Goal: Task Accomplishment & Management: Manage account settings

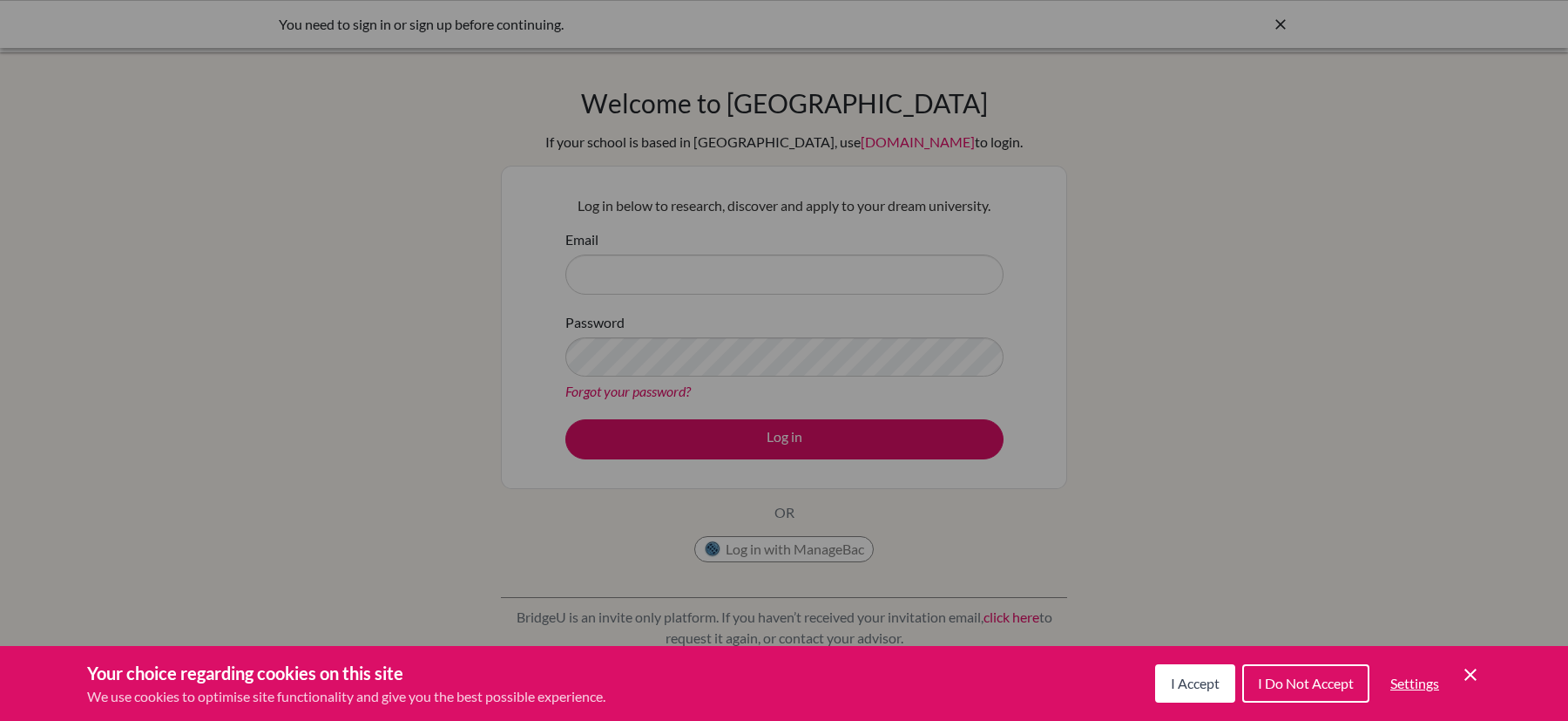
click at [1163, 676] on button "I Accept" at bounding box center [1195, 684] width 80 height 38
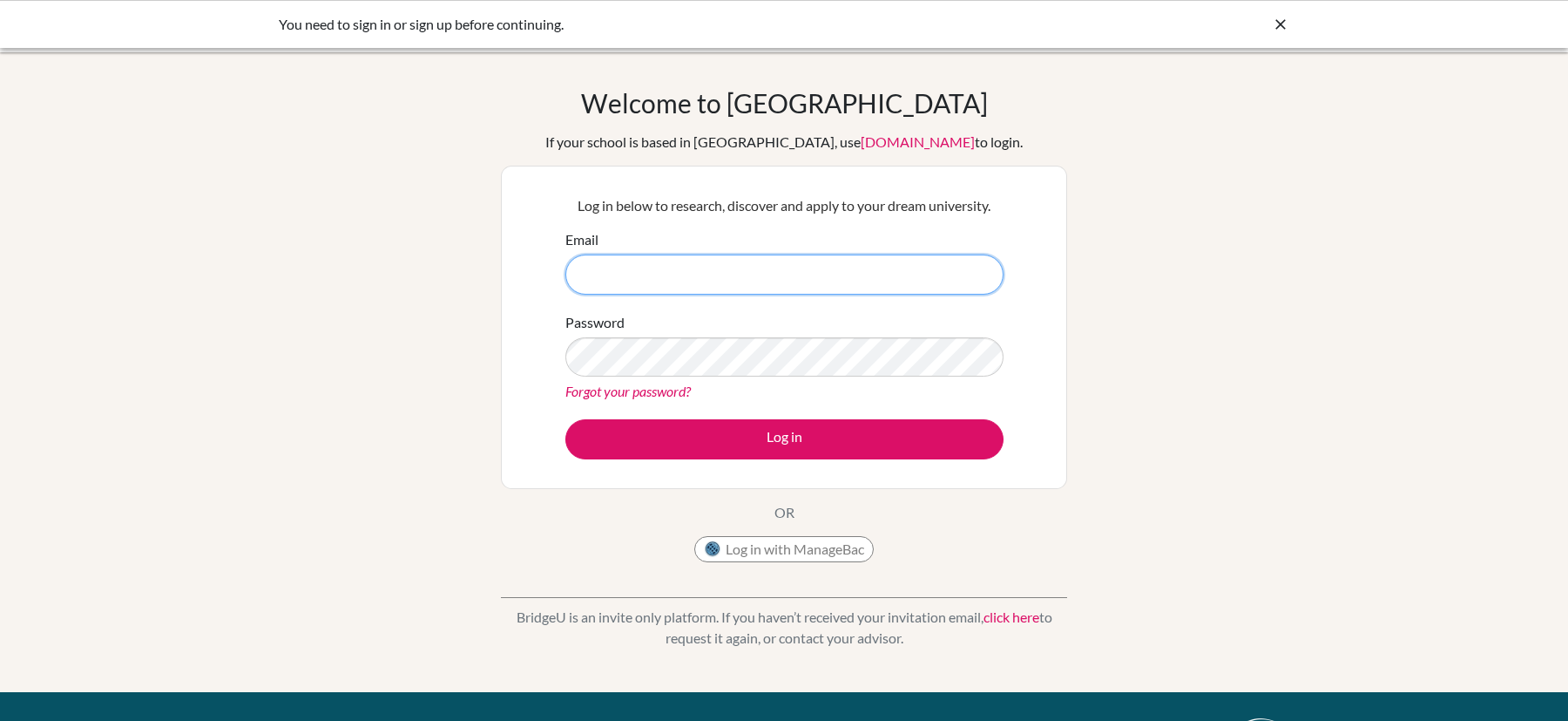
click at [801, 279] on input "Email" at bounding box center [784, 275] width 438 height 40
type input "nathan.hensley@aobajapan.jp"
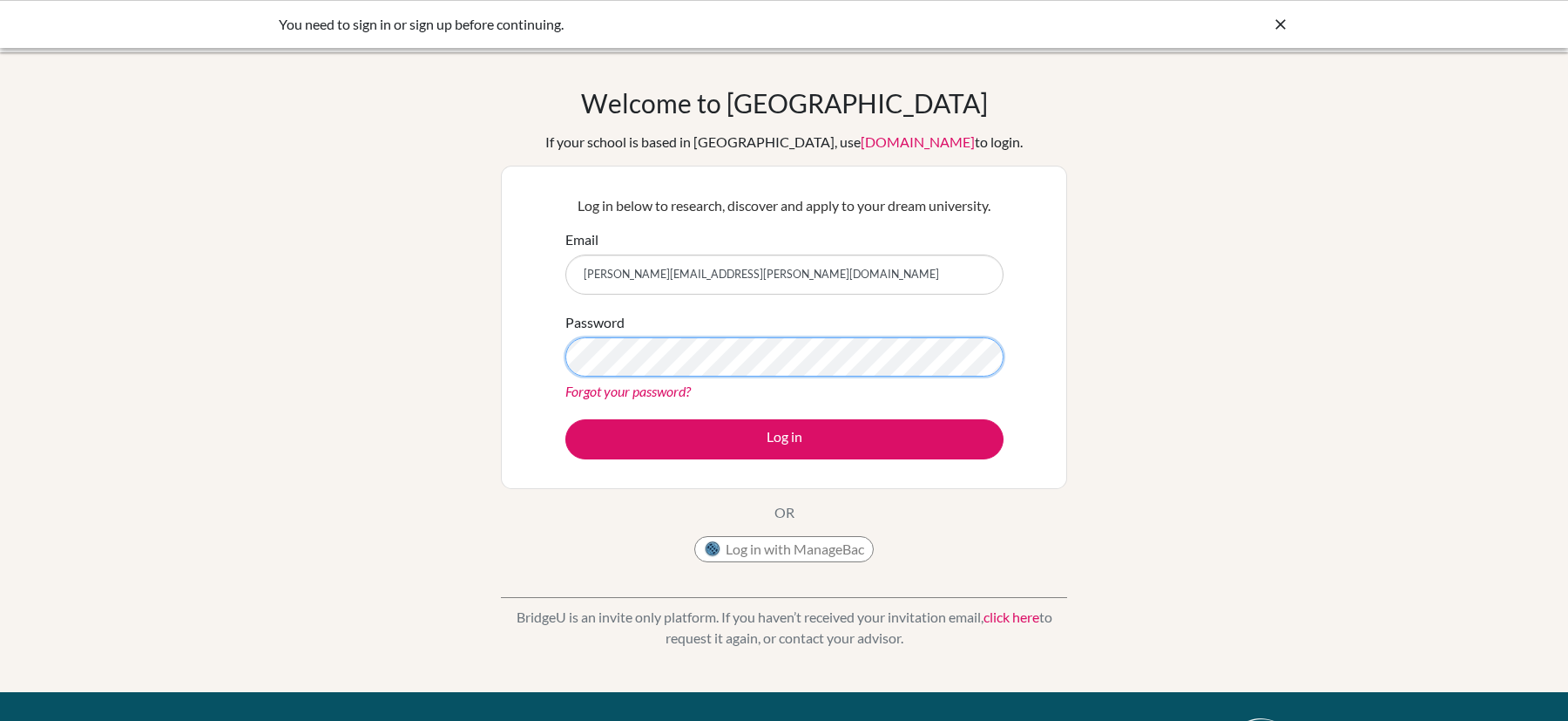
click at [565, 419] on button "Log in" at bounding box center [784, 440] width 438 height 40
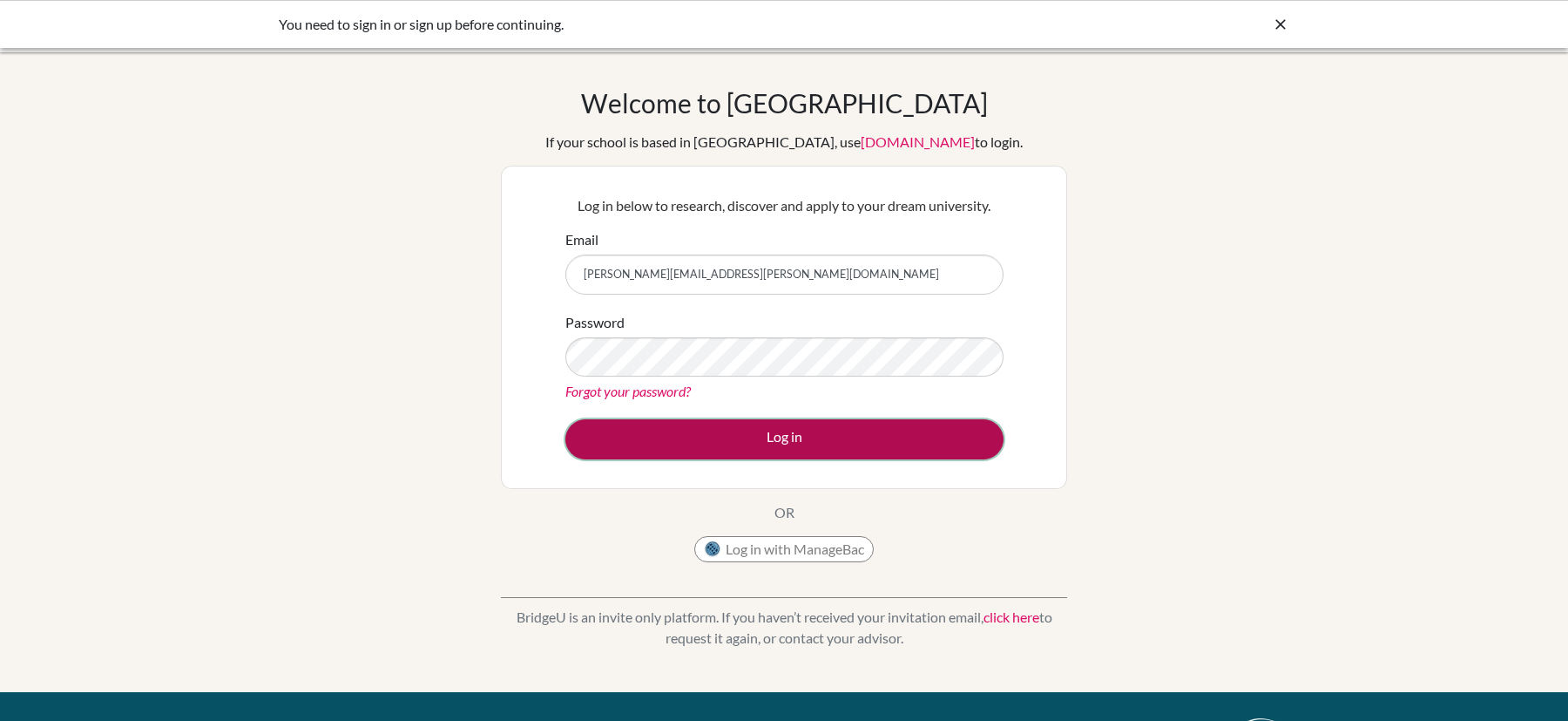
click at [782, 444] on button "Log in" at bounding box center [784, 440] width 438 height 40
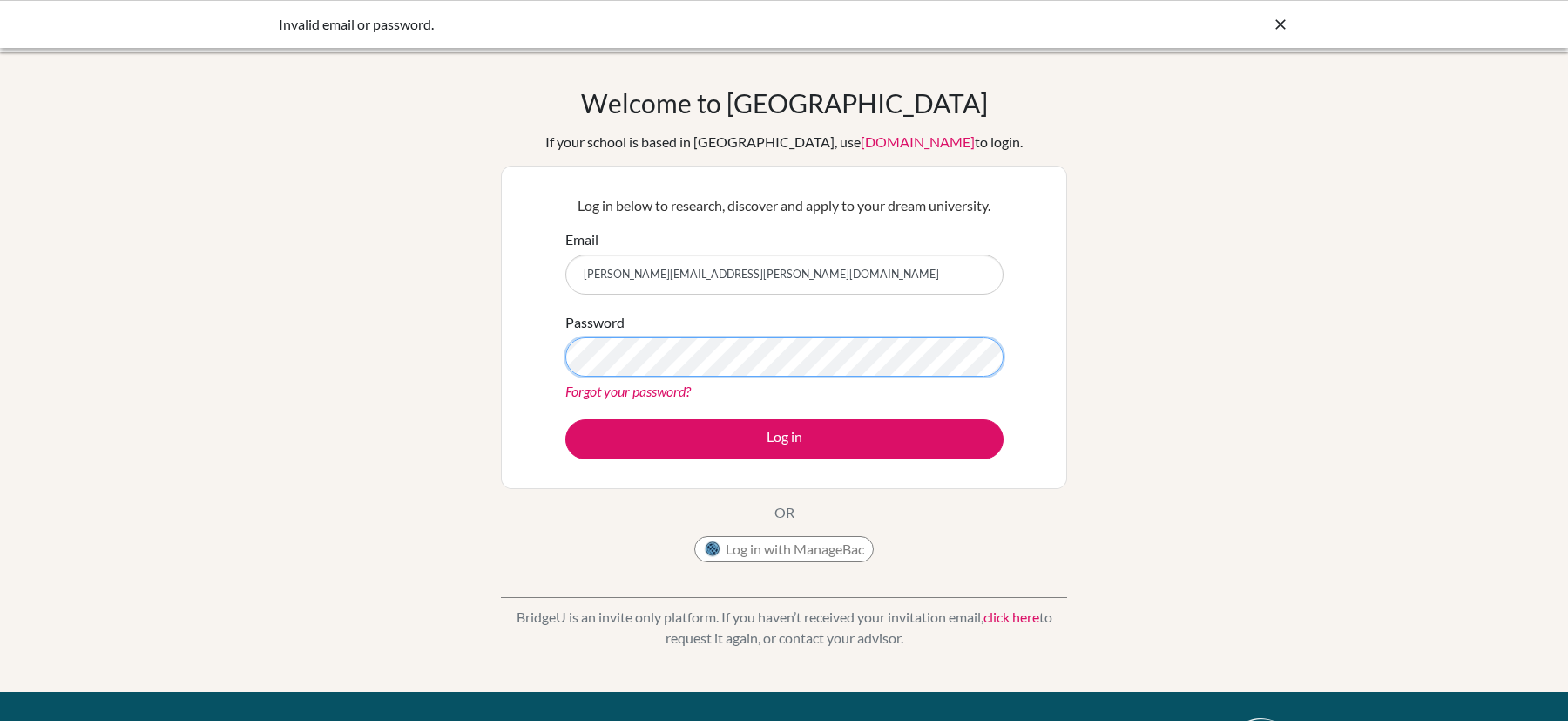
click at [565, 419] on button "Log in" at bounding box center [784, 440] width 438 height 40
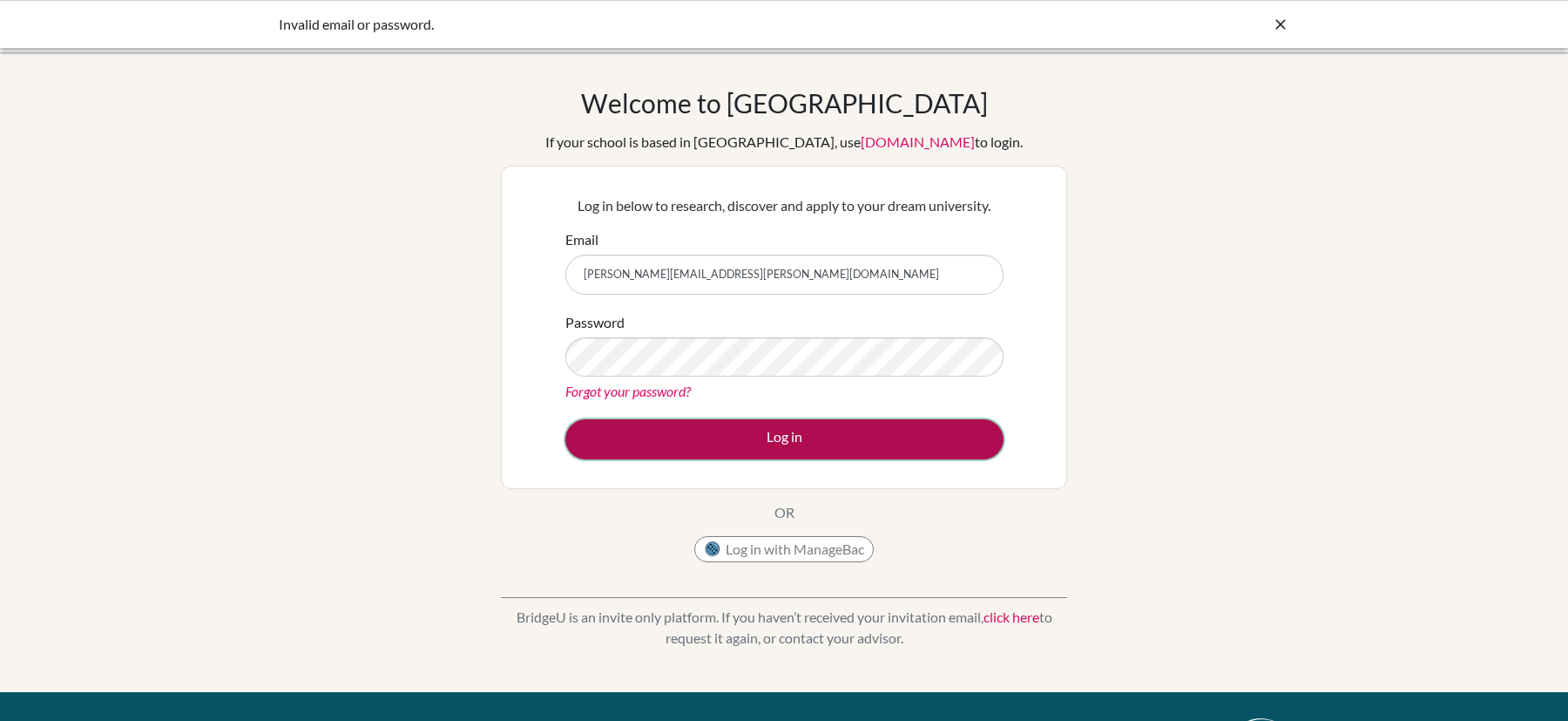
click at [822, 421] on button "Log in" at bounding box center [784, 440] width 438 height 40
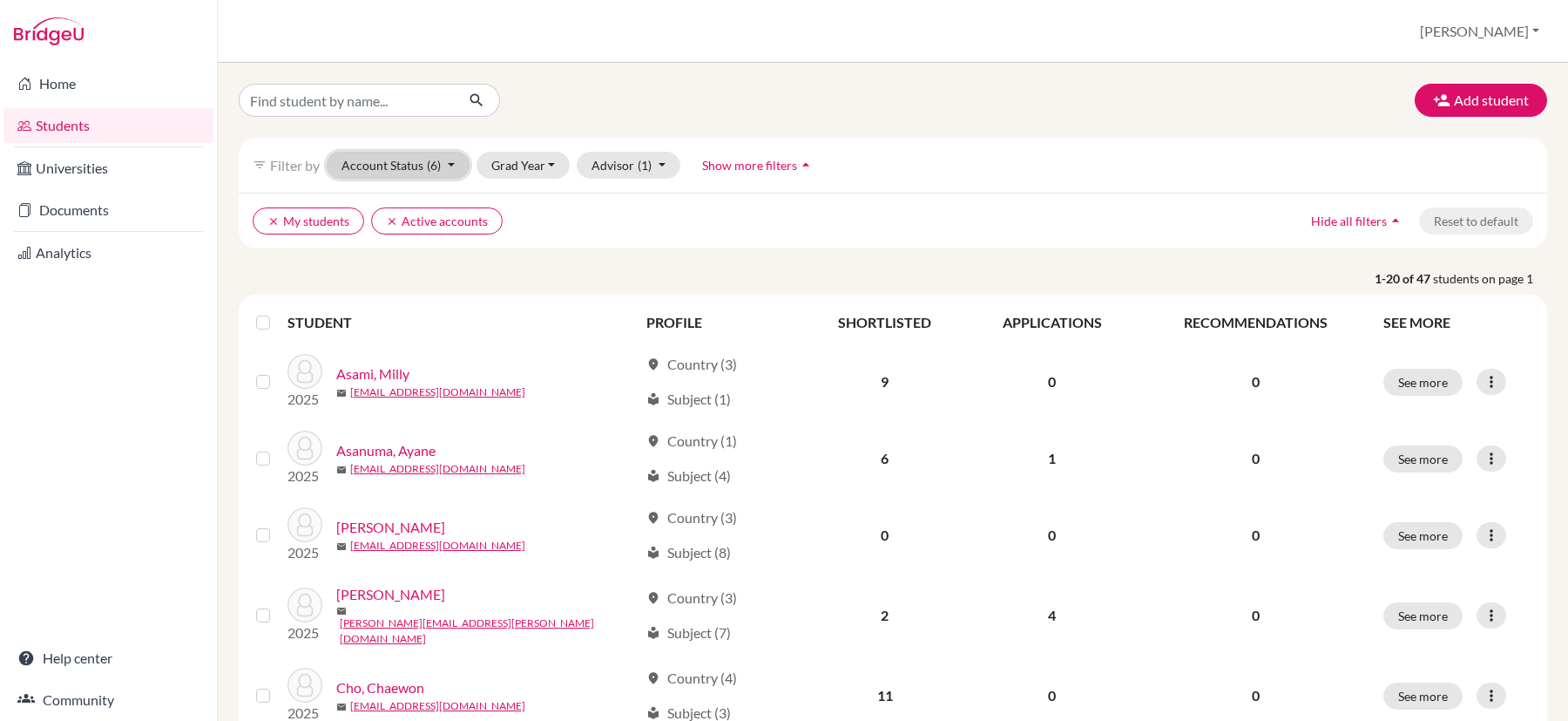
click at [432, 161] on span "(6)" at bounding box center [433, 165] width 14 height 15
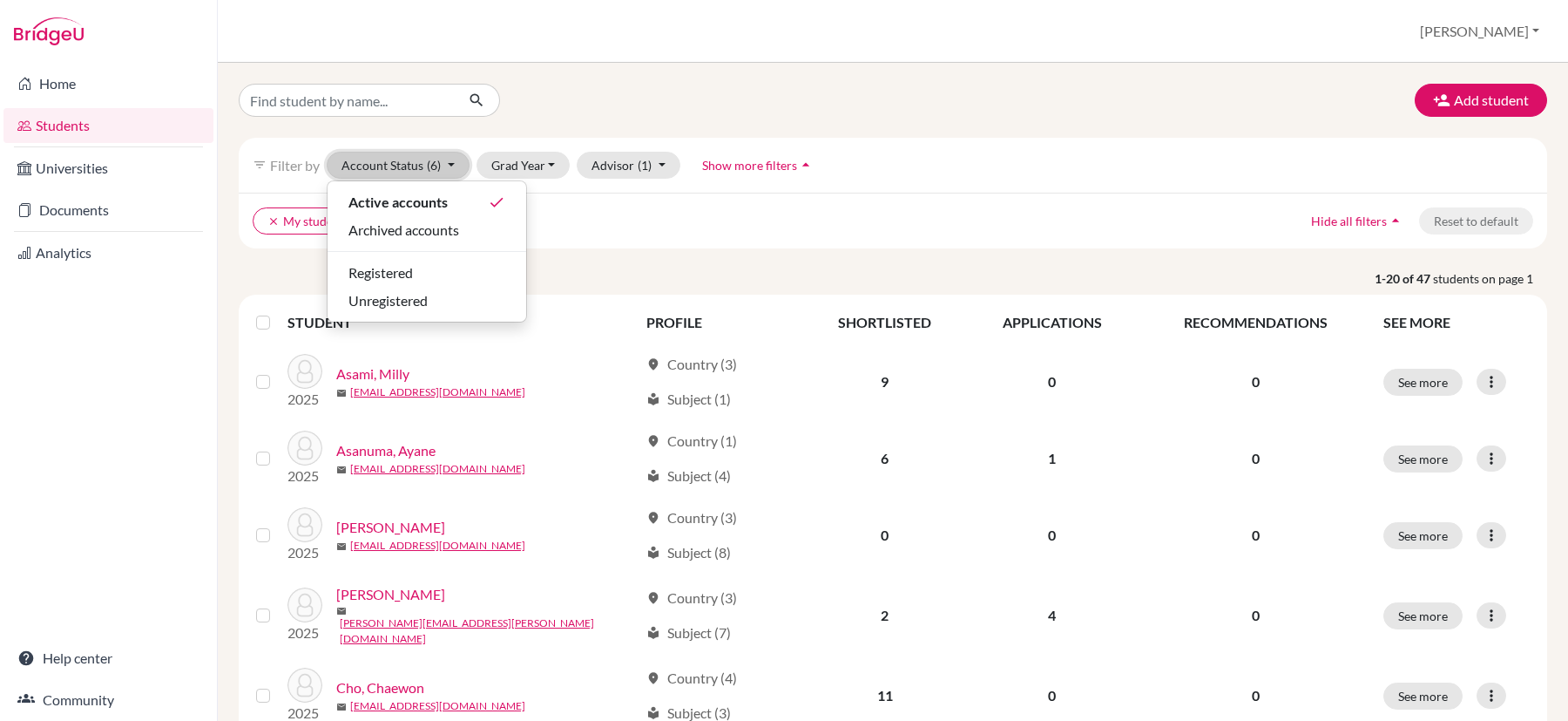
click at [432, 161] on span "(6)" at bounding box center [433, 165] width 14 height 15
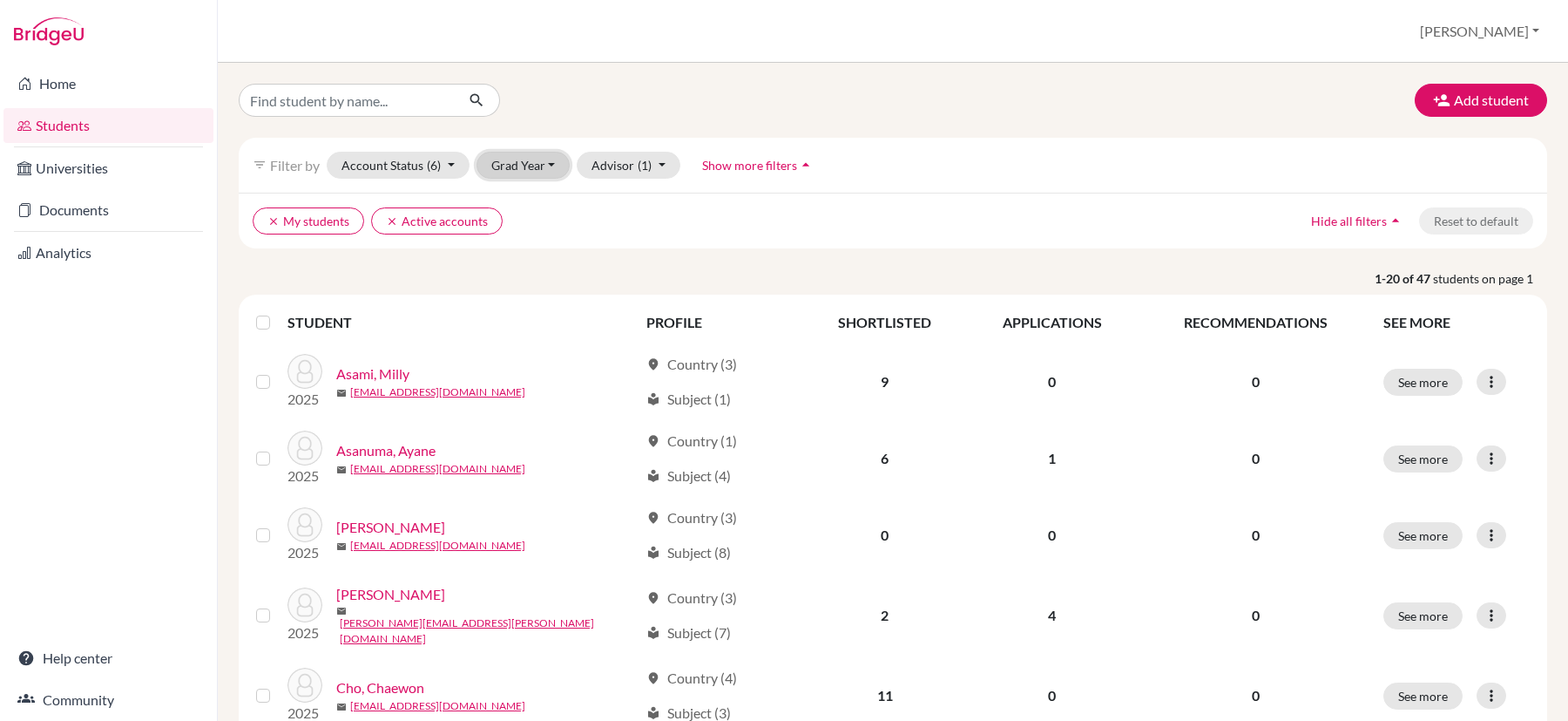
click at [552, 161] on button "Grad Year" at bounding box center [523, 165] width 94 height 27
click at [611, 161] on button "Advisor (1)" at bounding box center [628, 165] width 104 height 27
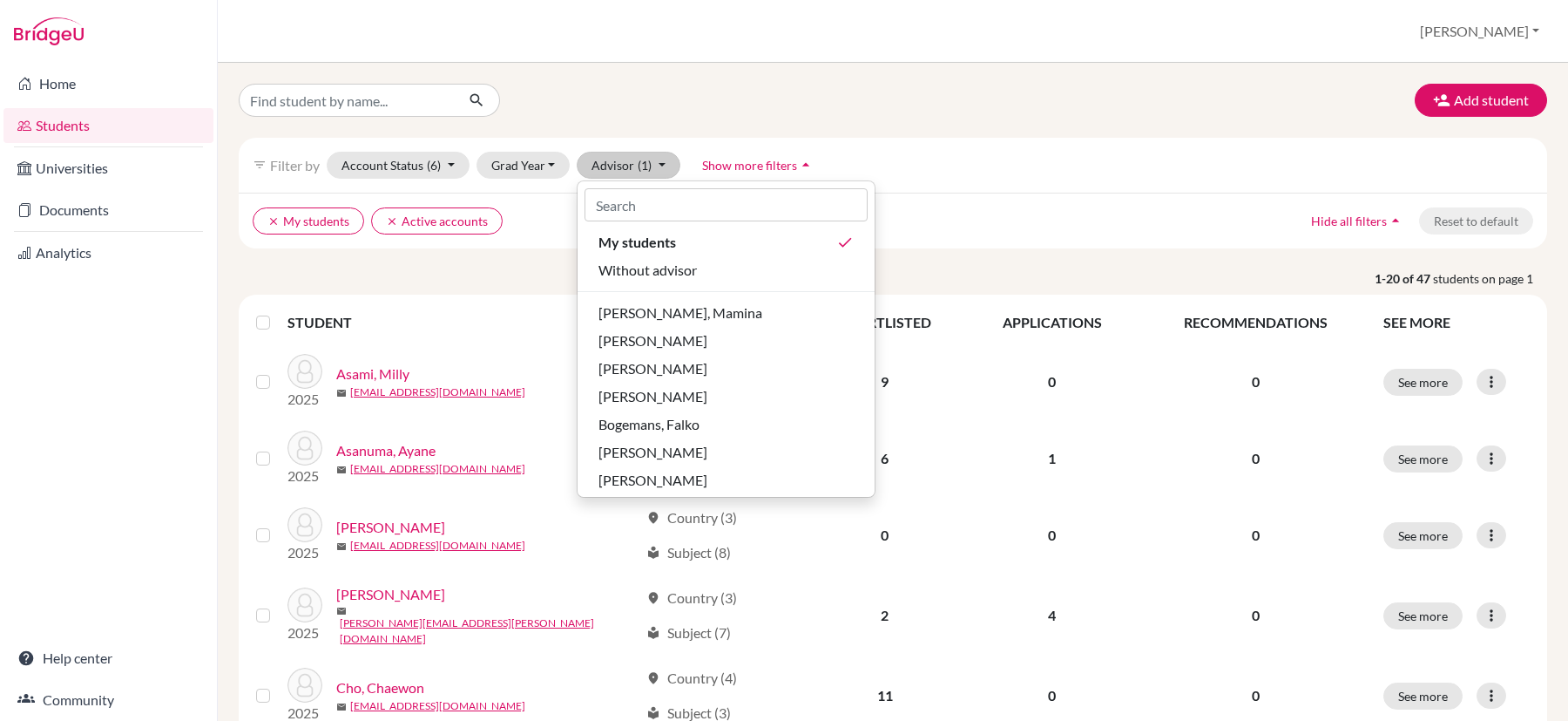
click at [933, 170] on div "filter_list Filter by Account Status (6) Active accounts done Archived accounts…" at bounding box center [892, 165] width 1309 height 55
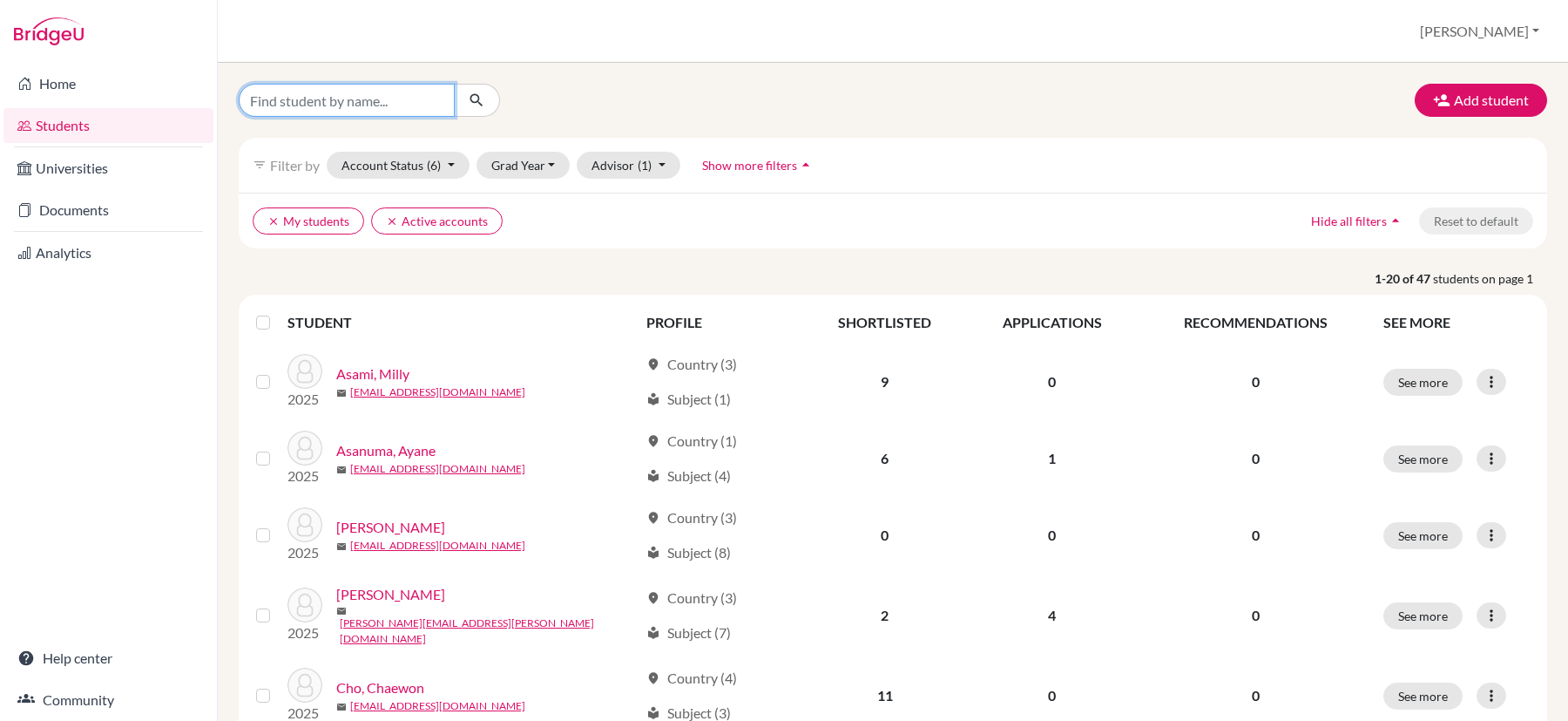
click at [373, 104] on input "Find student by name..." at bounding box center [346, 101] width 216 height 33
type input "shuntaro"
click button "submit" at bounding box center [477, 101] width 47 height 33
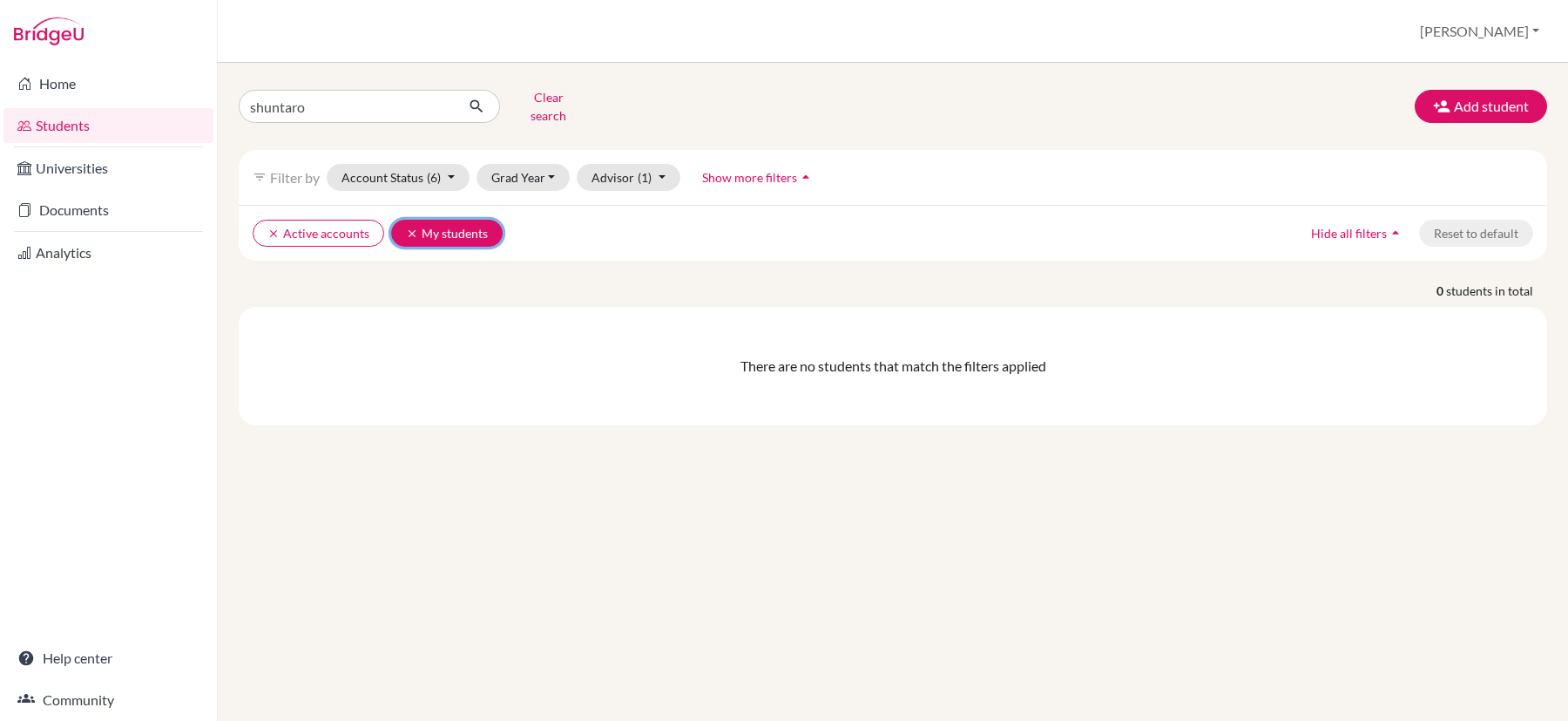
click at [410, 228] on icon "clear" at bounding box center [411, 233] width 12 height 12
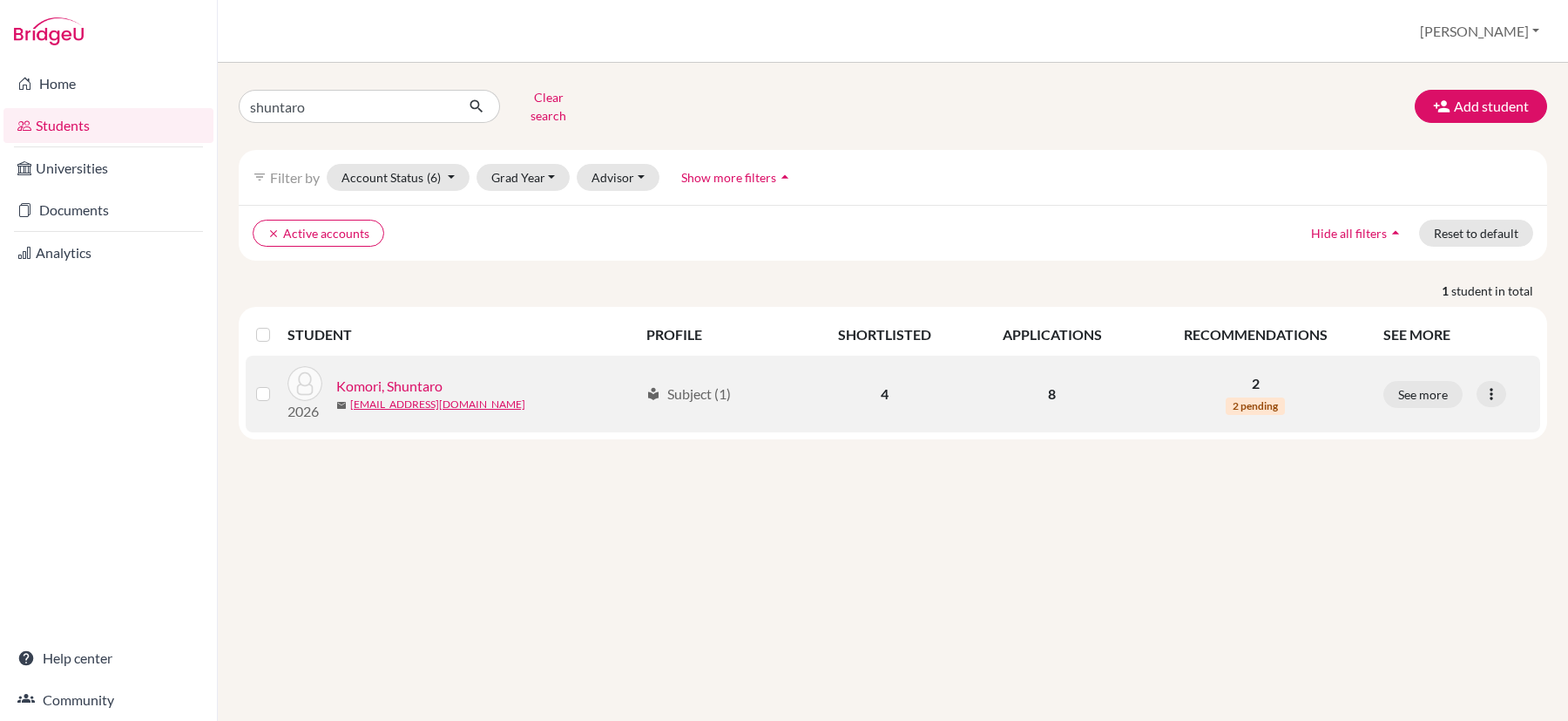
click at [418, 376] on link "Komori, Shuntaro" at bounding box center [389, 386] width 106 height 21
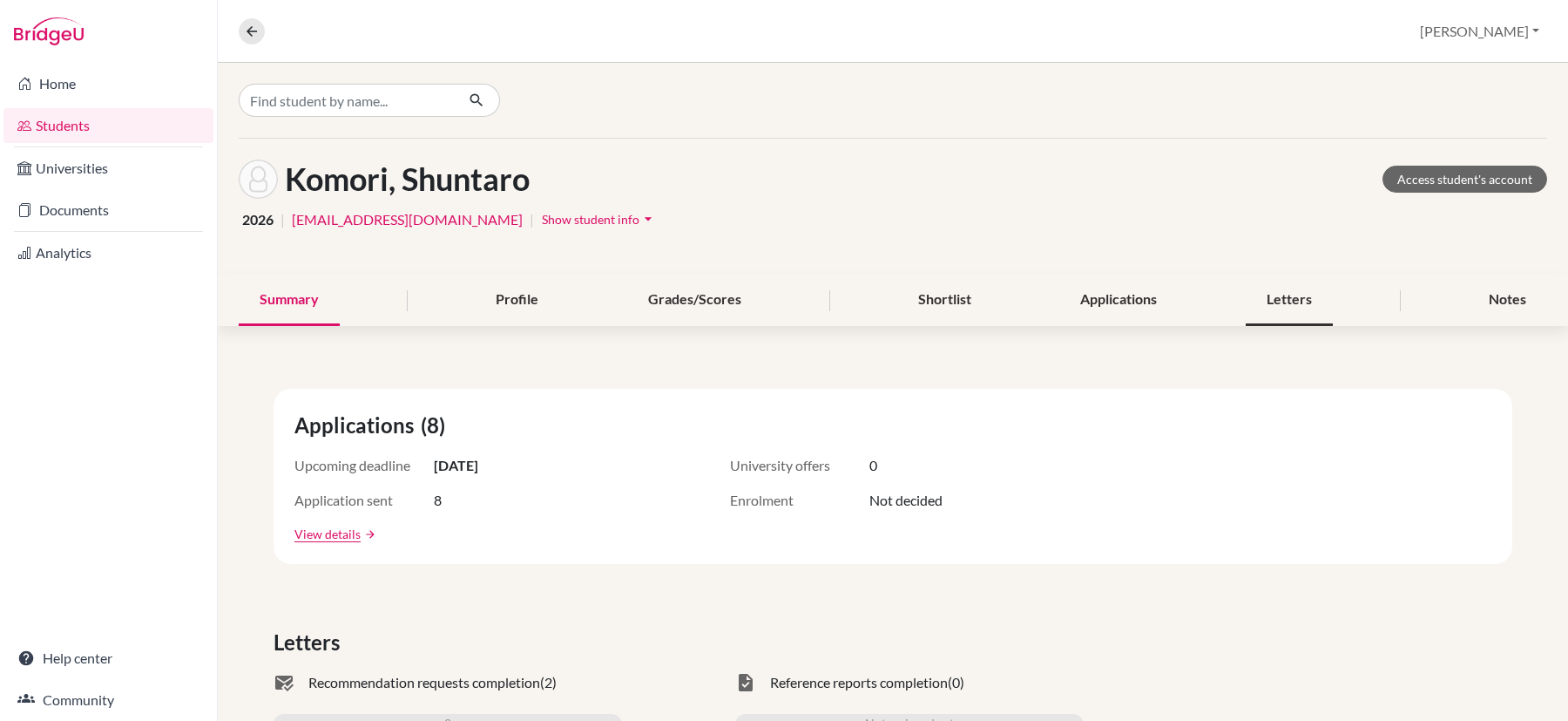
click at [1286, 302] on div "Letters" at bounding box center [1289, 300] width 87 height 51
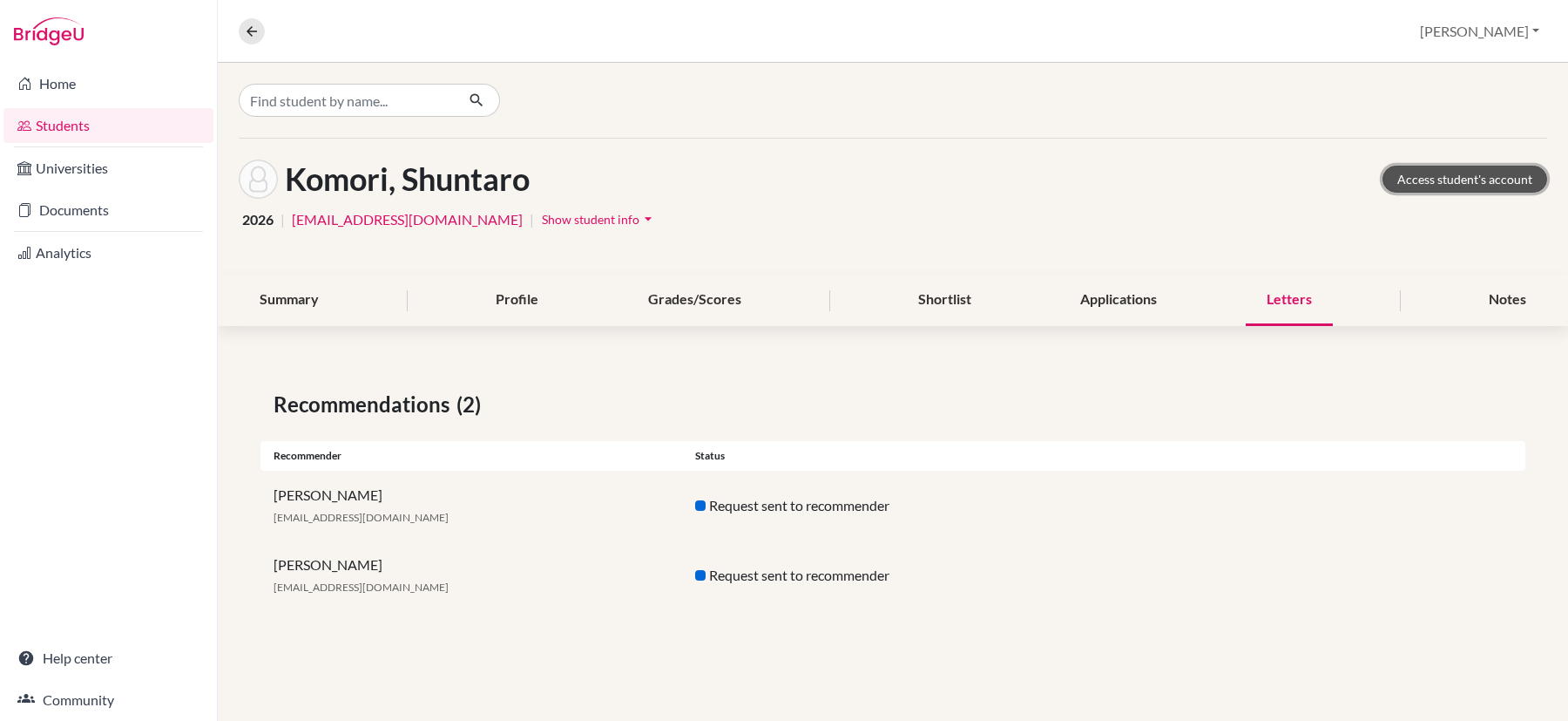
click at [1447, 175] on link "Access student's account" at bounding box center [1465, 179] width 164 height 27
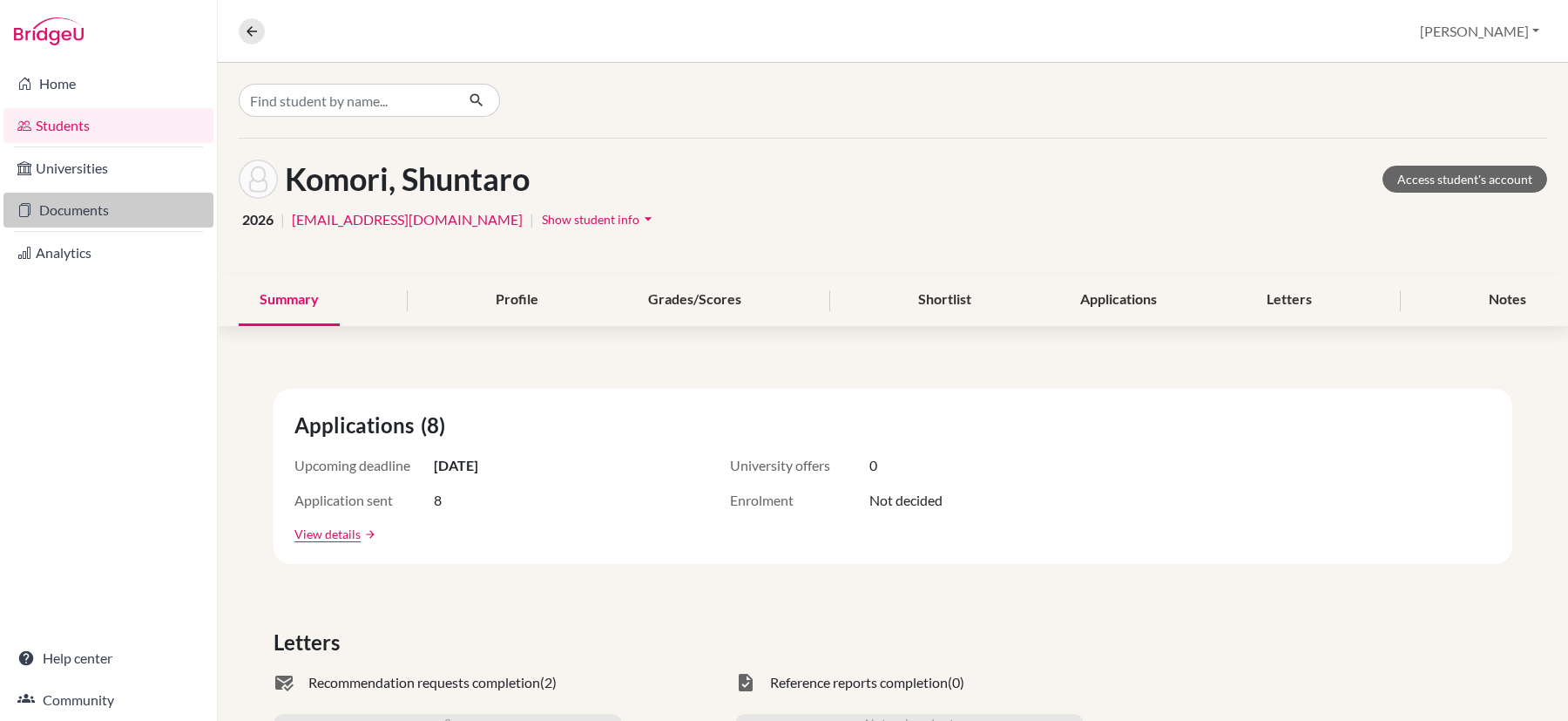
click at [100, 209] on link "Documents" at bounding box center [109, 210] width 210 height 35
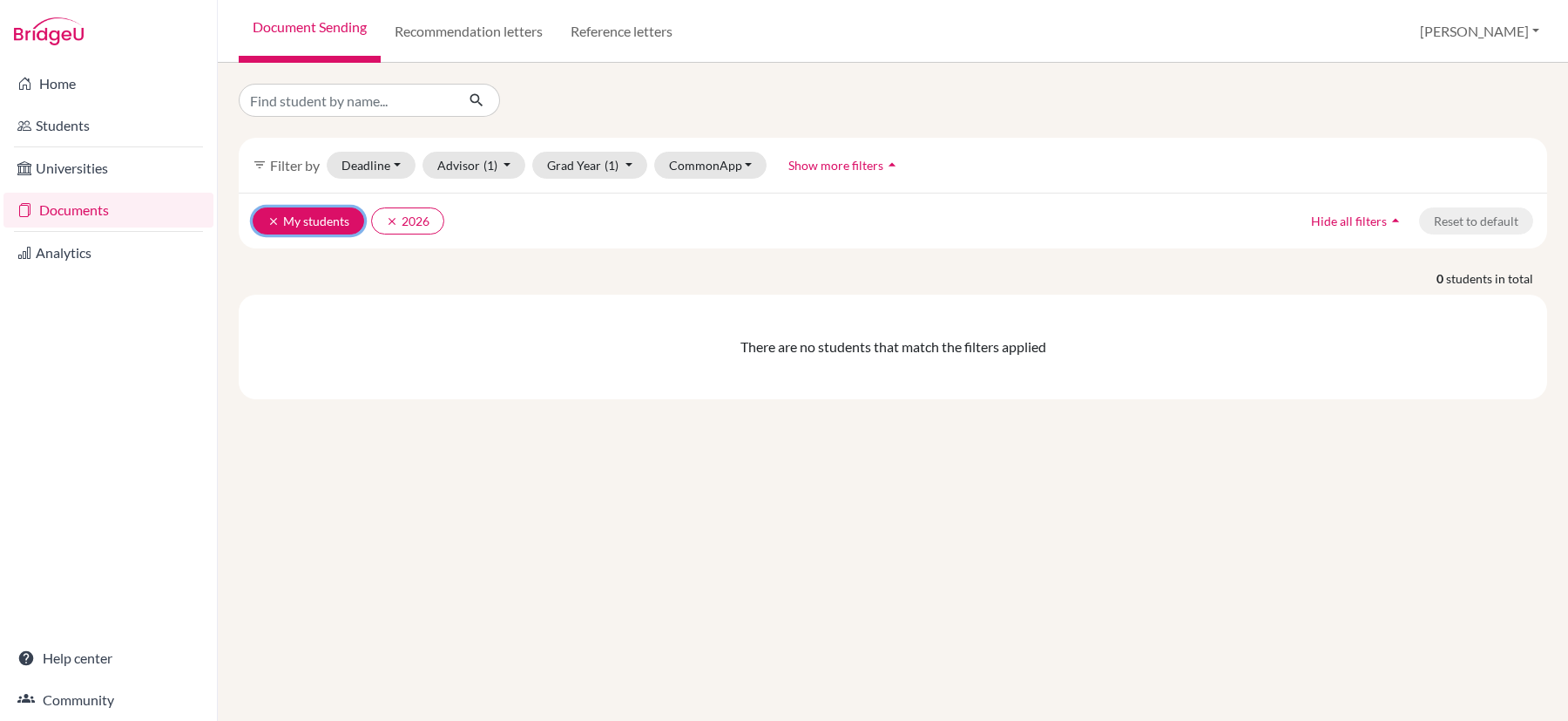
click at [274, 216] on icon "clear" at bounding box center [273, 221] width 12 height 12
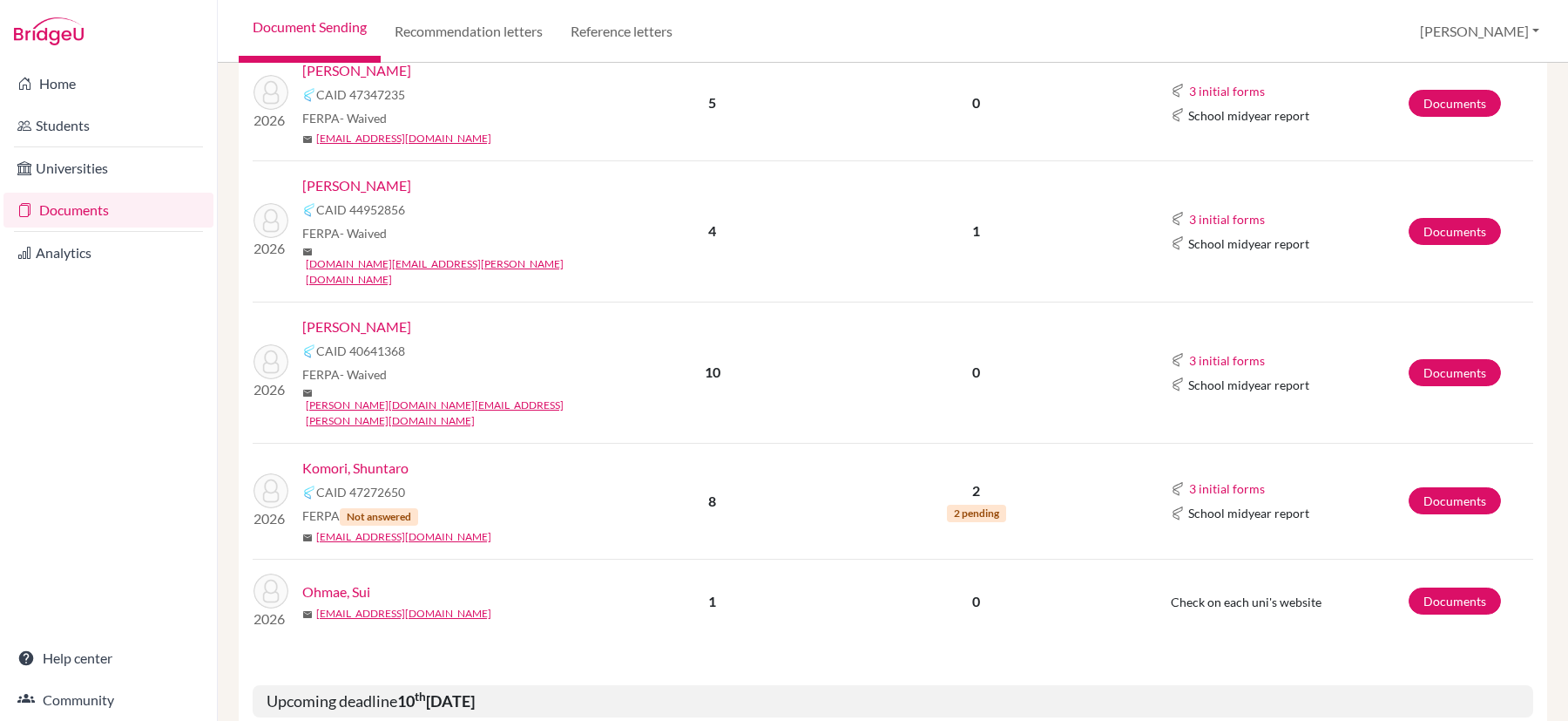
scroll to position [494, 0]
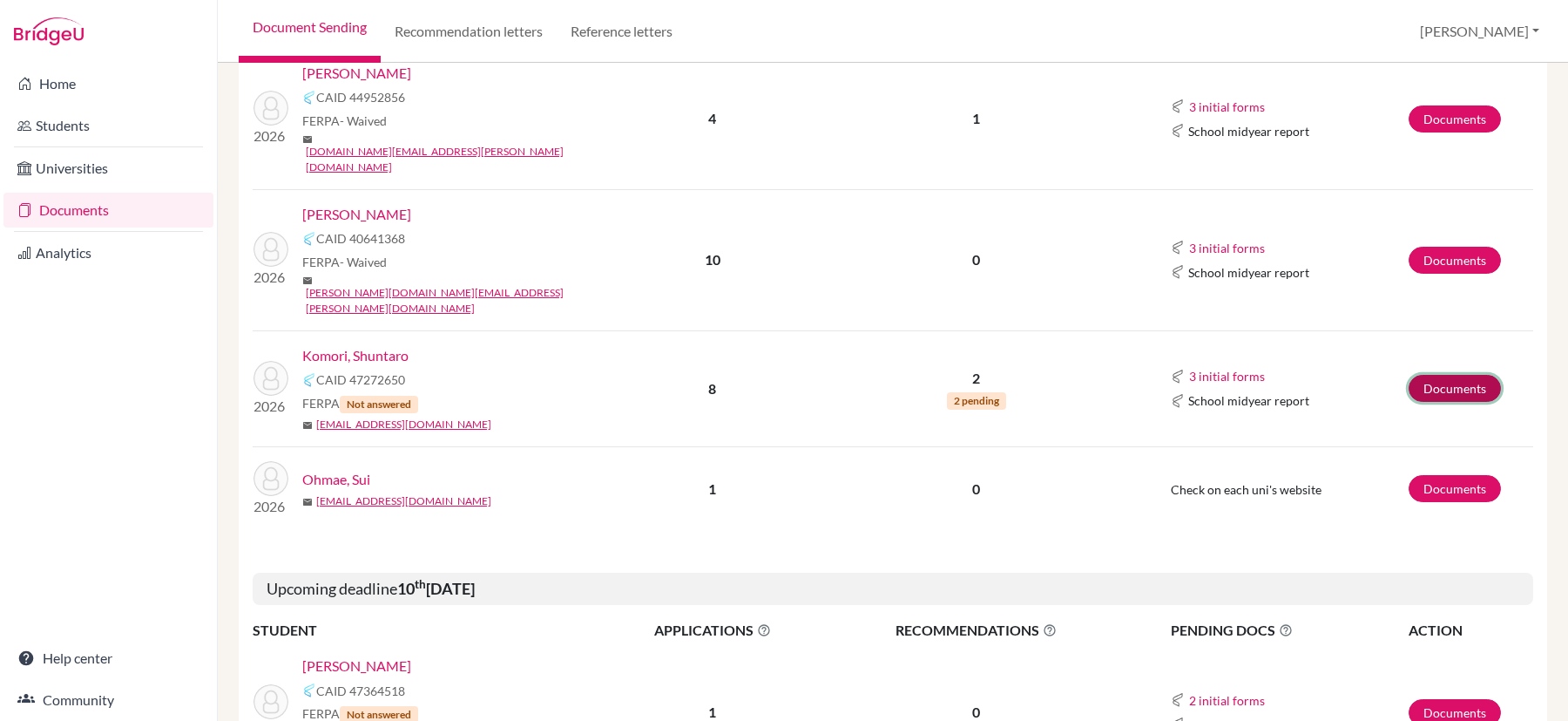
click at [1441, 375] on link "Documents" at bounding box center [1454, 388] width 92 height 27
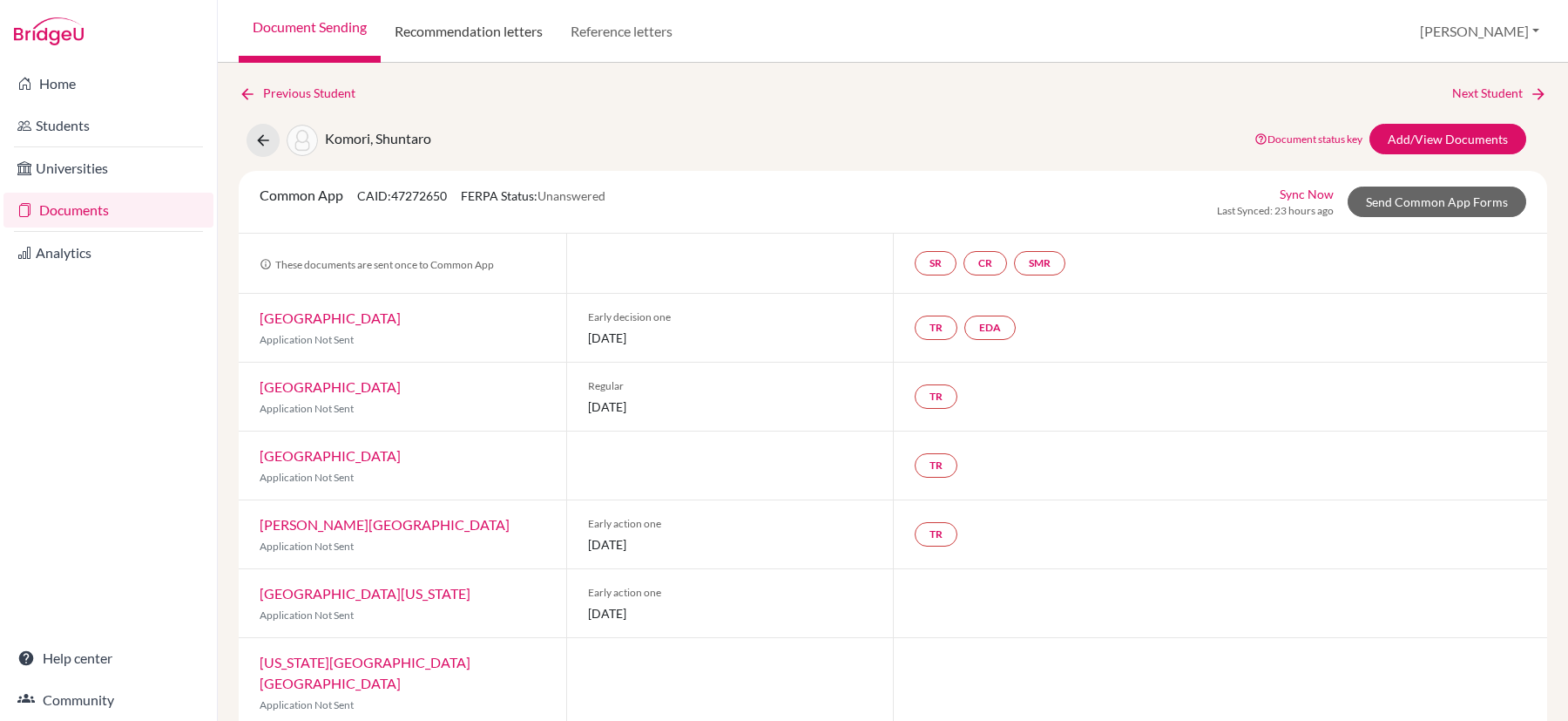
click at [496, 35] on link "Recommendation letters" at bounding box center [468, 31] width 176 height 63
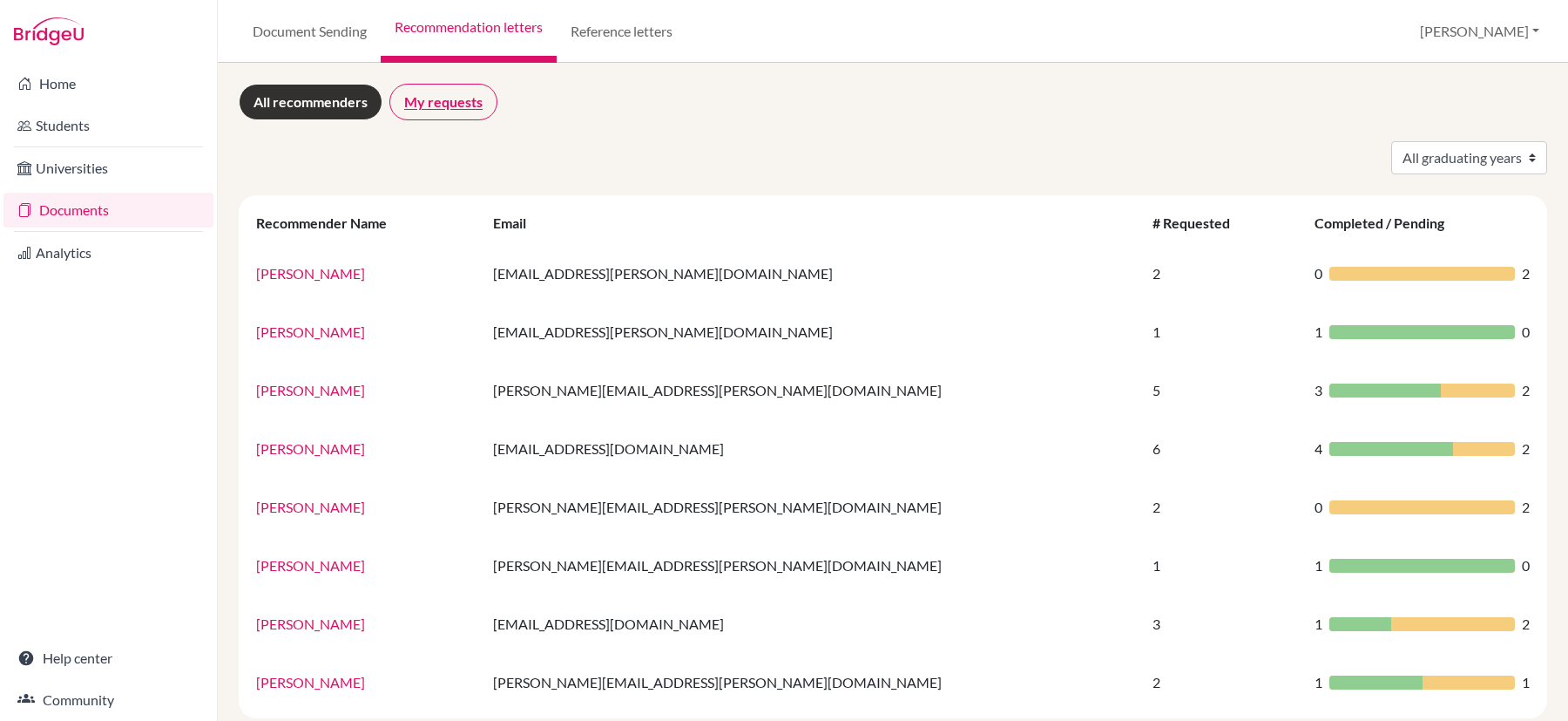
click at [465, 101] on link "My requests" at bounding box center [443, 102] width 108 height 37
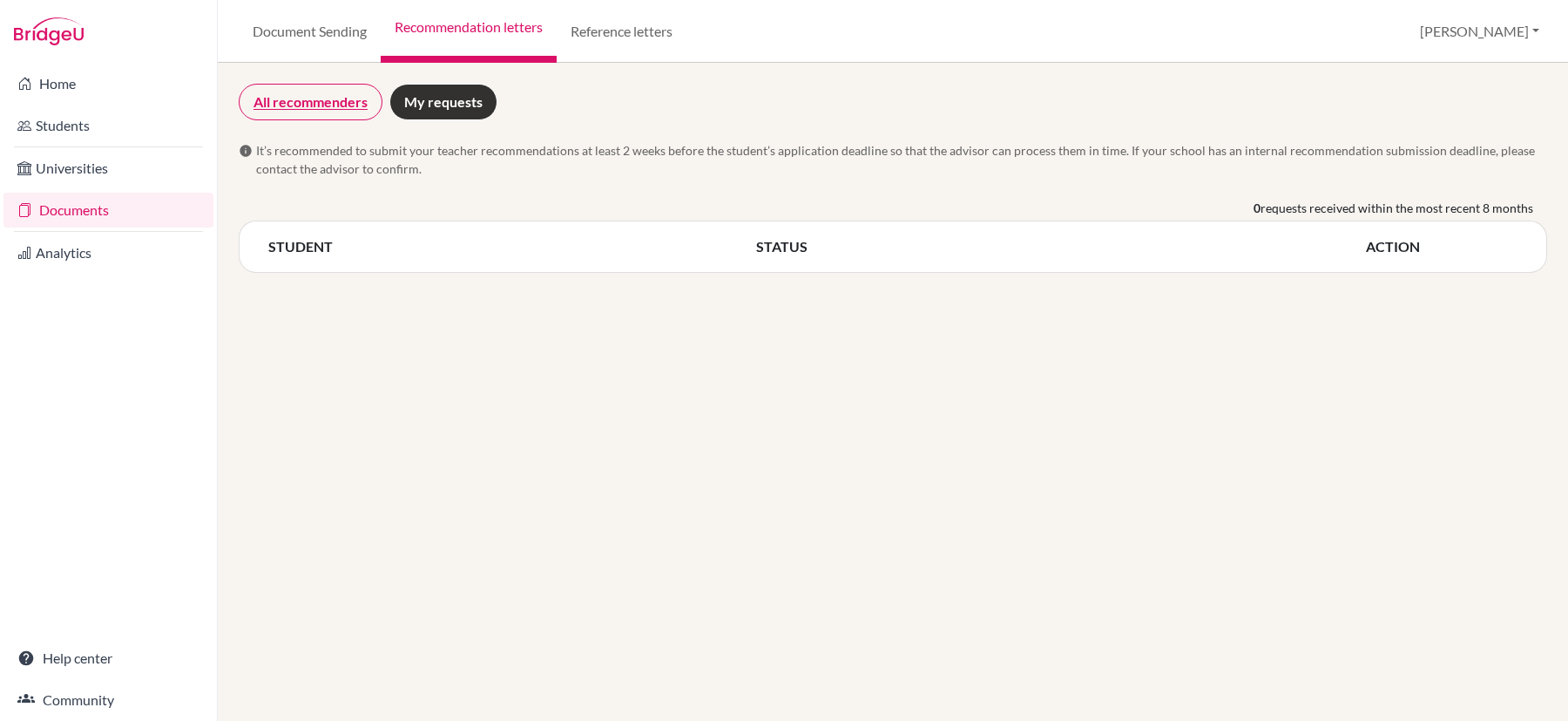
click at [332, 102] on link "All recommenders" at bounding box center [310, 102] width 143 height 37
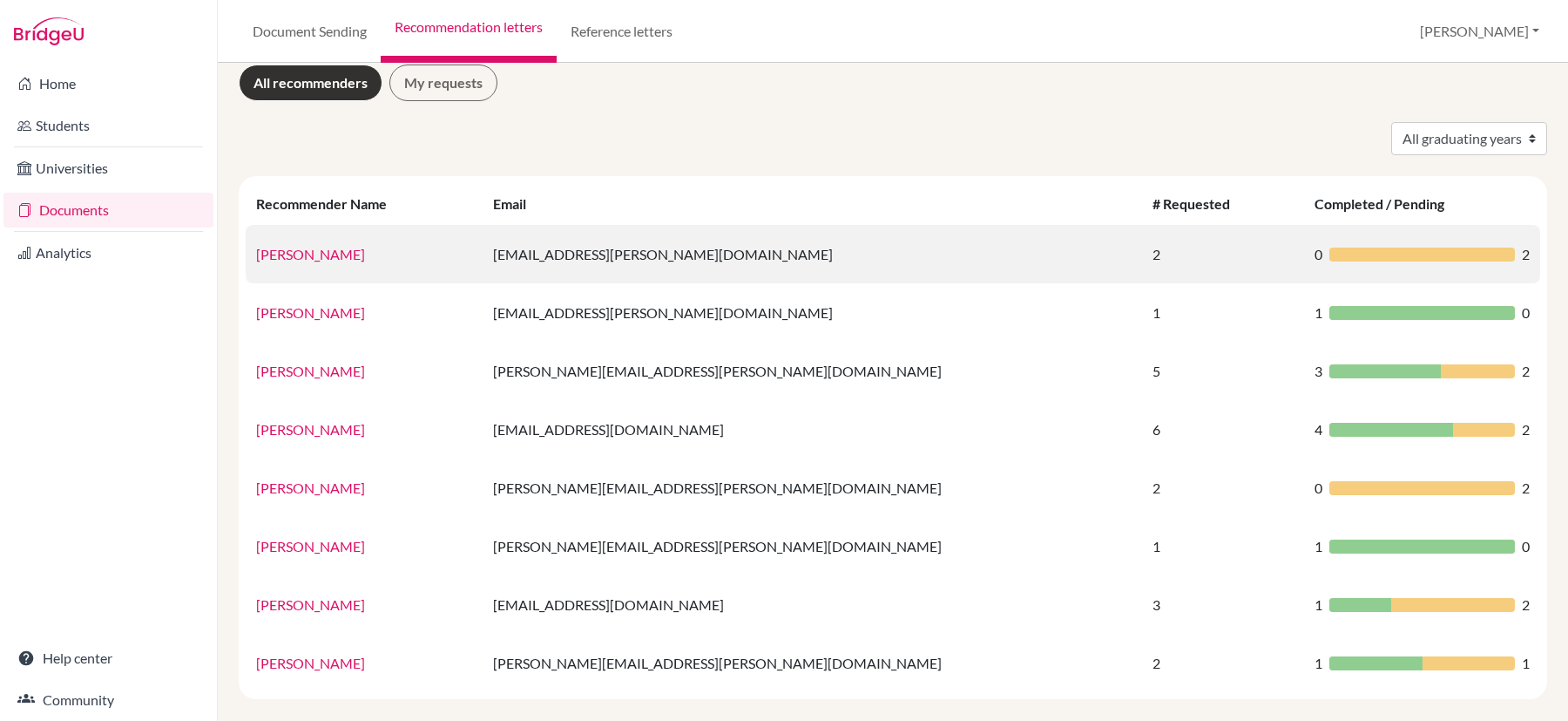
scroll to position [37, 0]
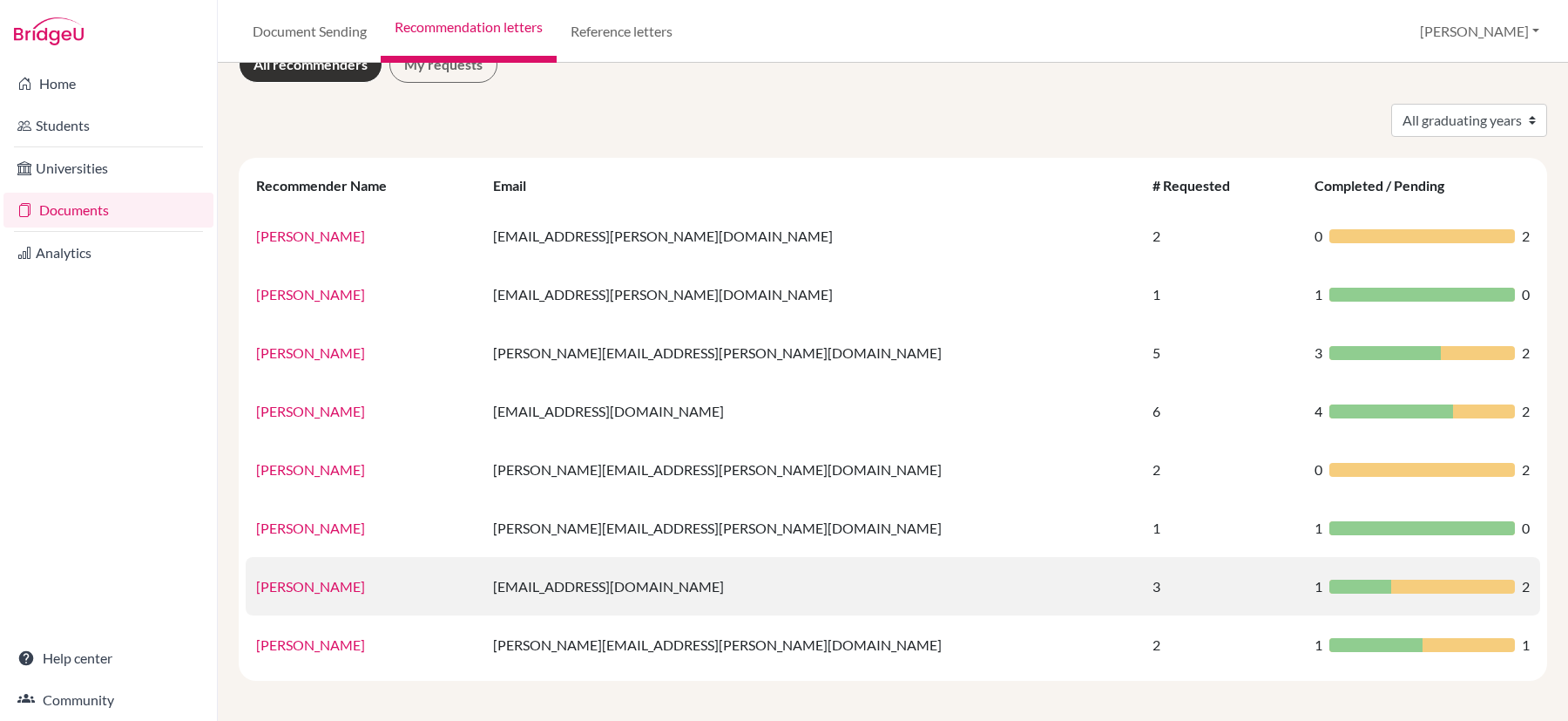
click at [708, 584] on td "sumika.maeda@aobajapan.jp" at bounding box center [811, 587] width 658 height 58
click at [312, 583] on link "Sumika Maeda" at bounding box center [310, 586] width 109 height 16
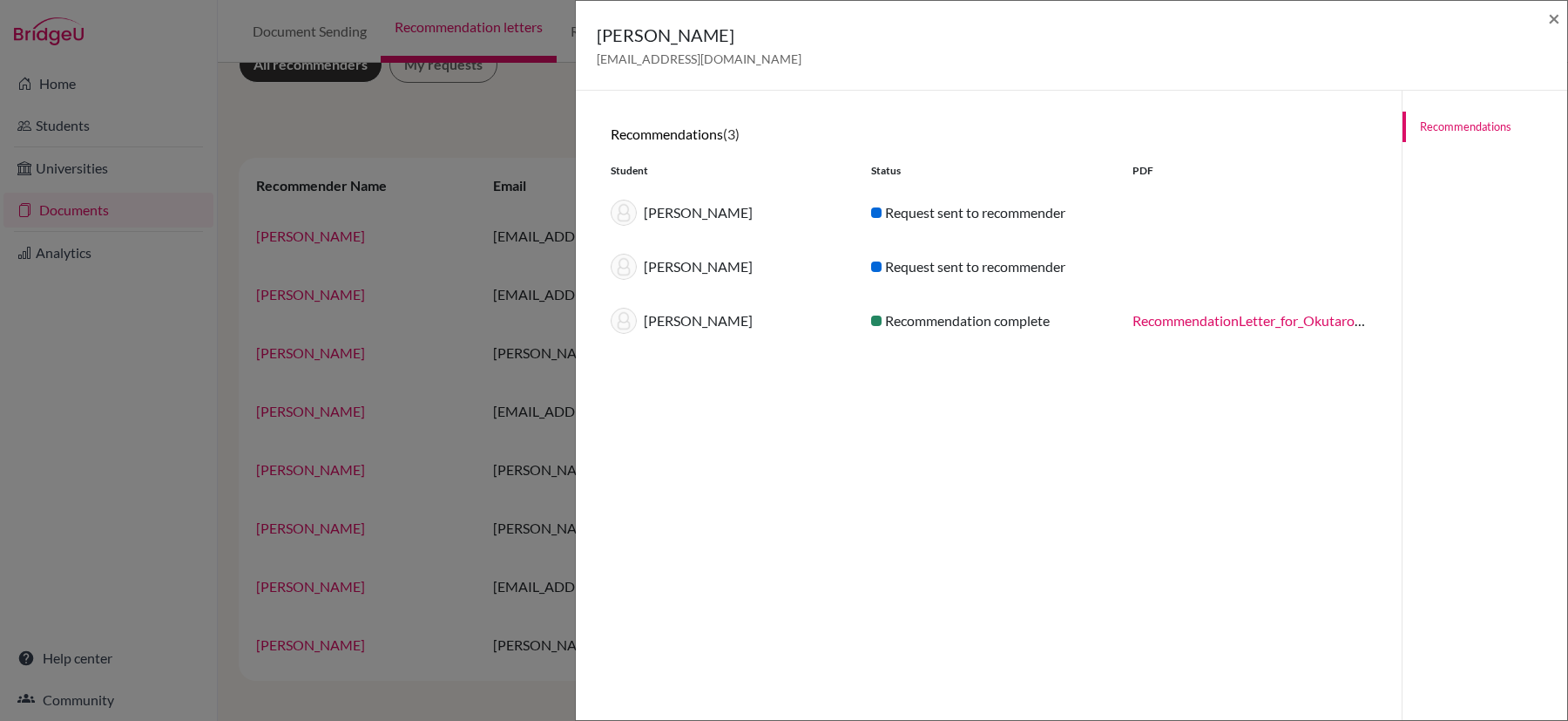
click at [1028, 268] on div "Request sent to recommender" at bounding box center [988, 266] width 260 height 21
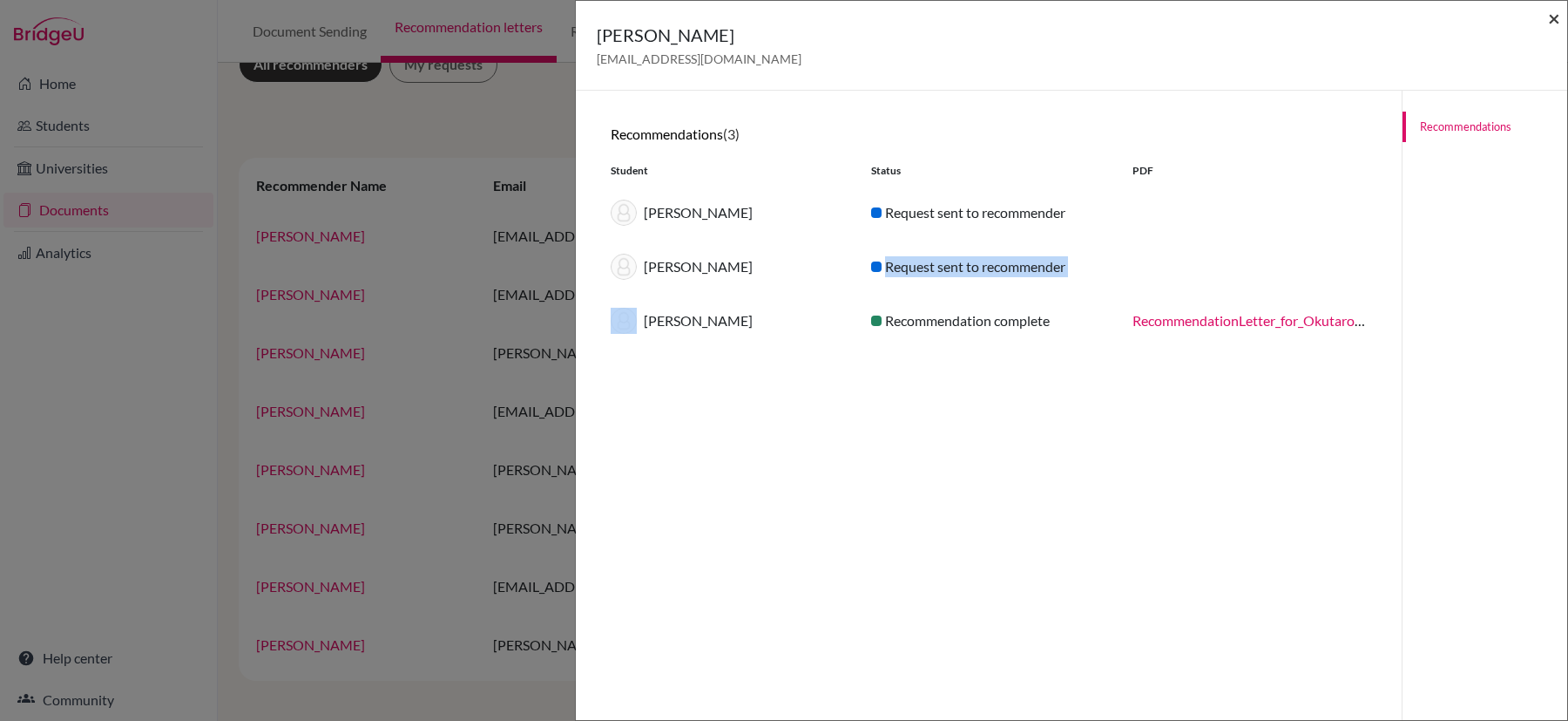
click at [1556, 23] on span "×" at bounding box center [1553, 18] width 12 height 26
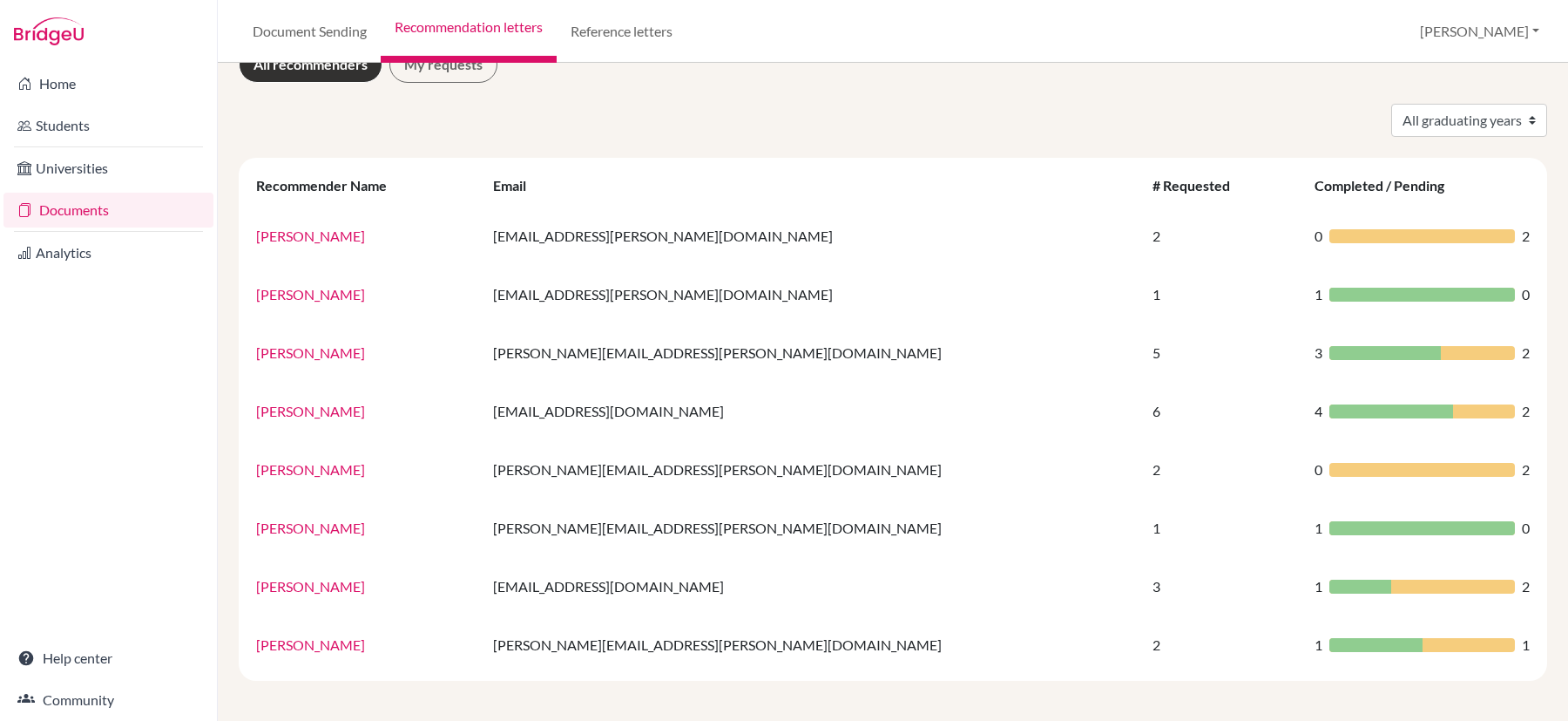
scroll to position [0, 0]
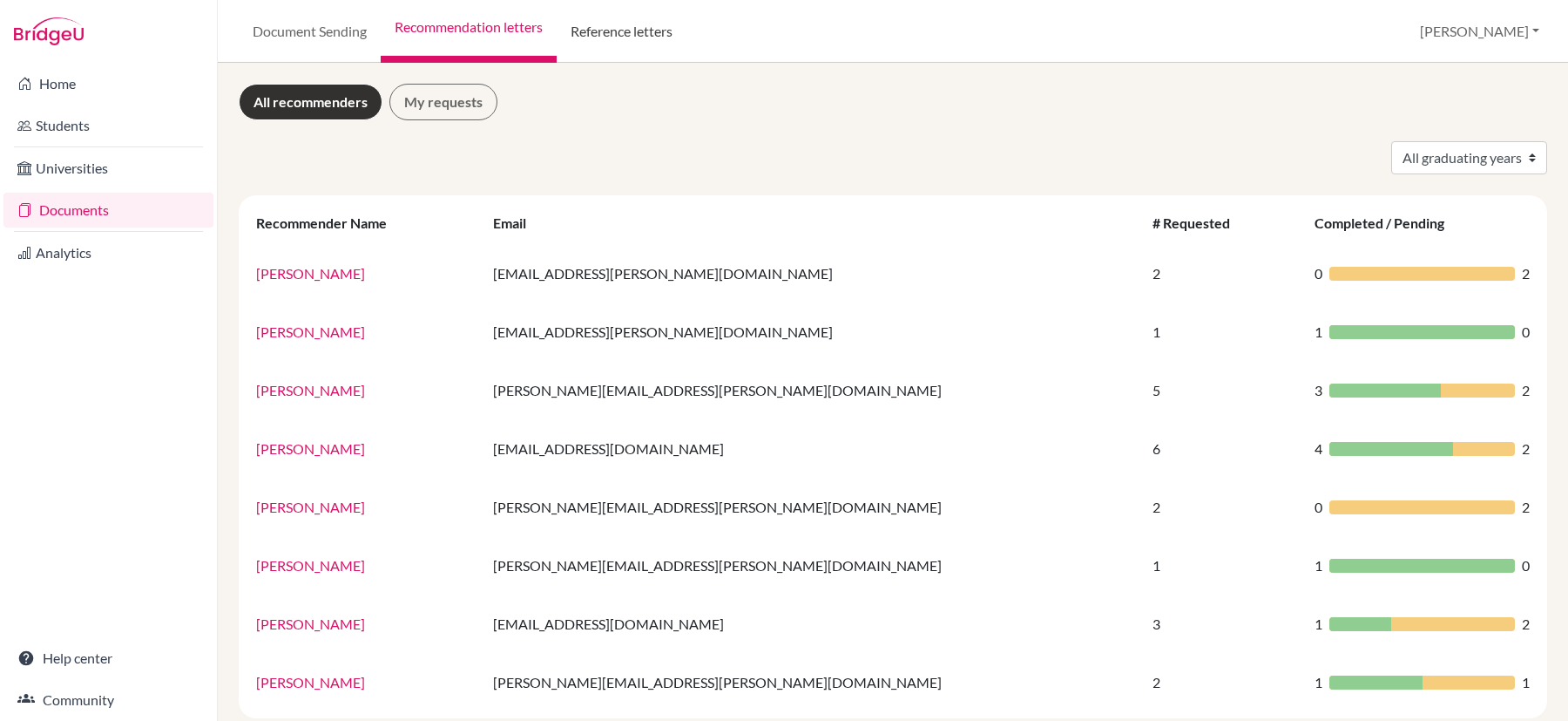
click at [634, 31] on link "Reference letters" at bounding box center [622, 31] width 130 height 63
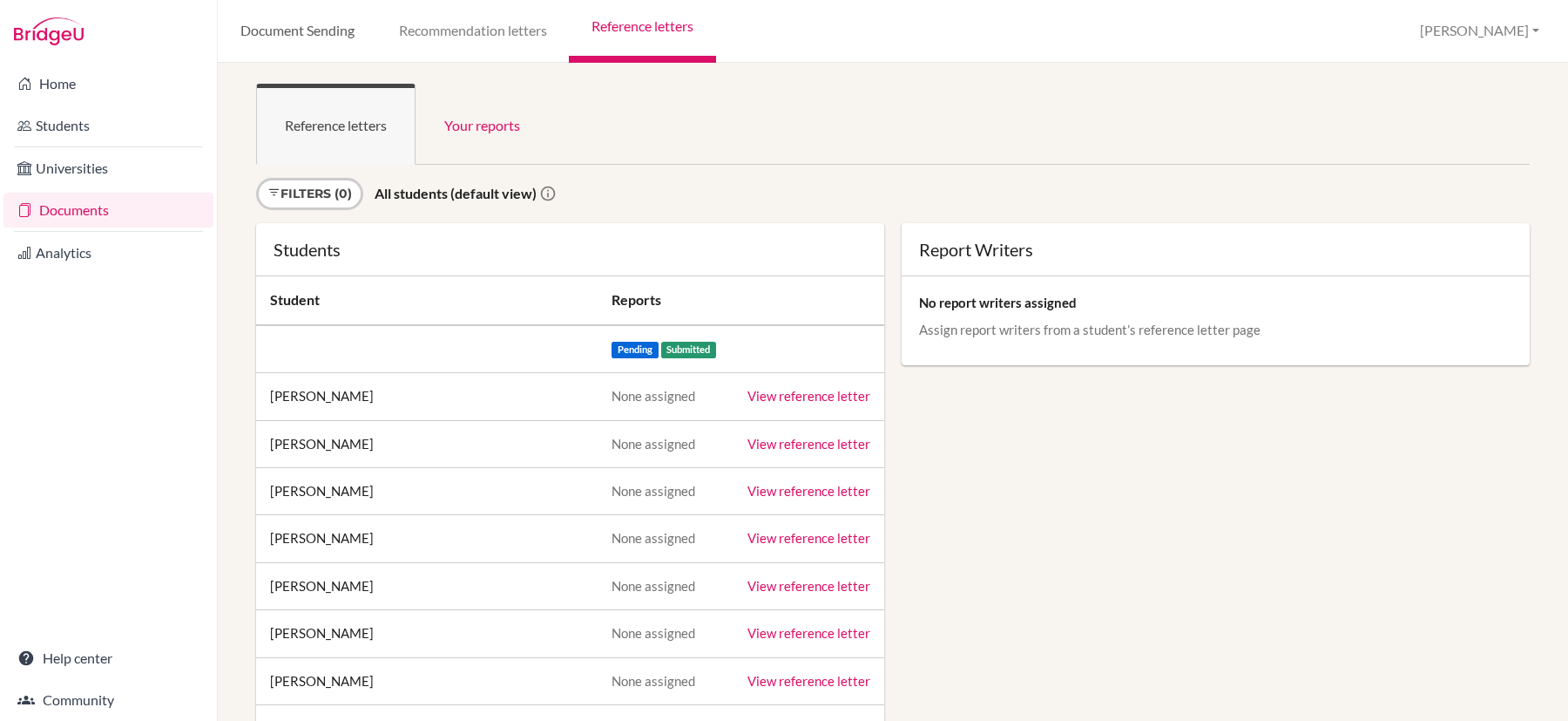
click at [321, 29] on link "Document Sending" at bounding box center [297, 31] width 159 height 63
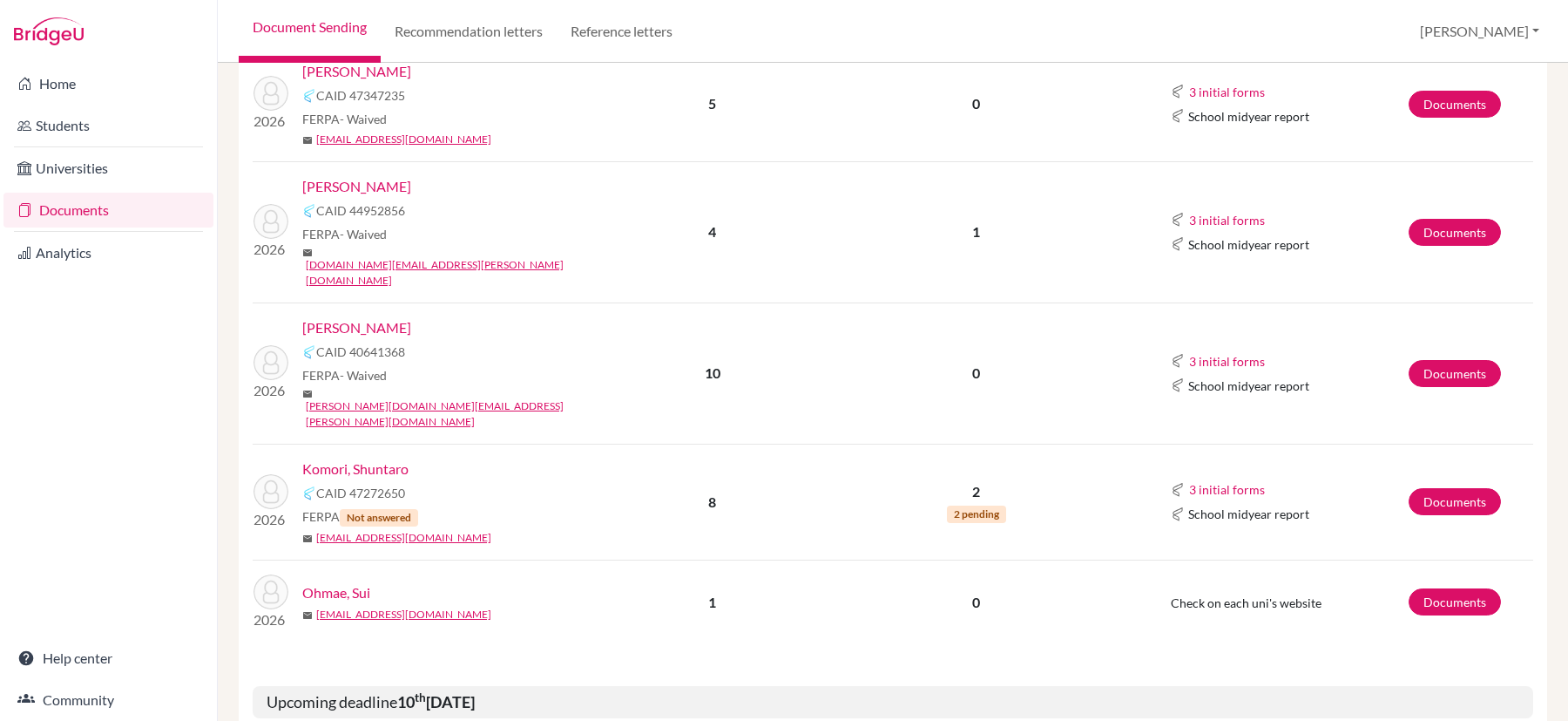
scroll to position [388, 0]
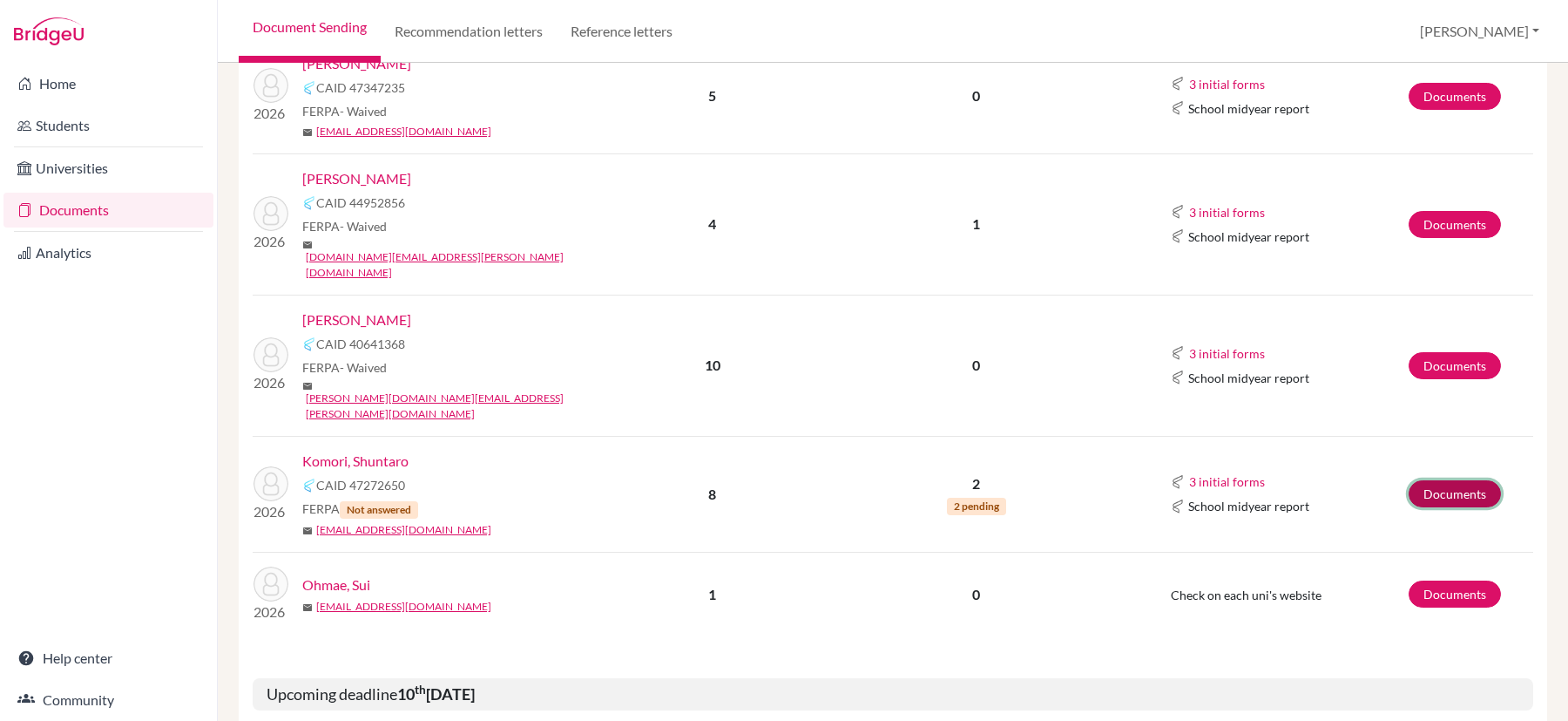
click at [1458, 481] on link "Documents" at bounding box center [1454, 494] width 92 height 27
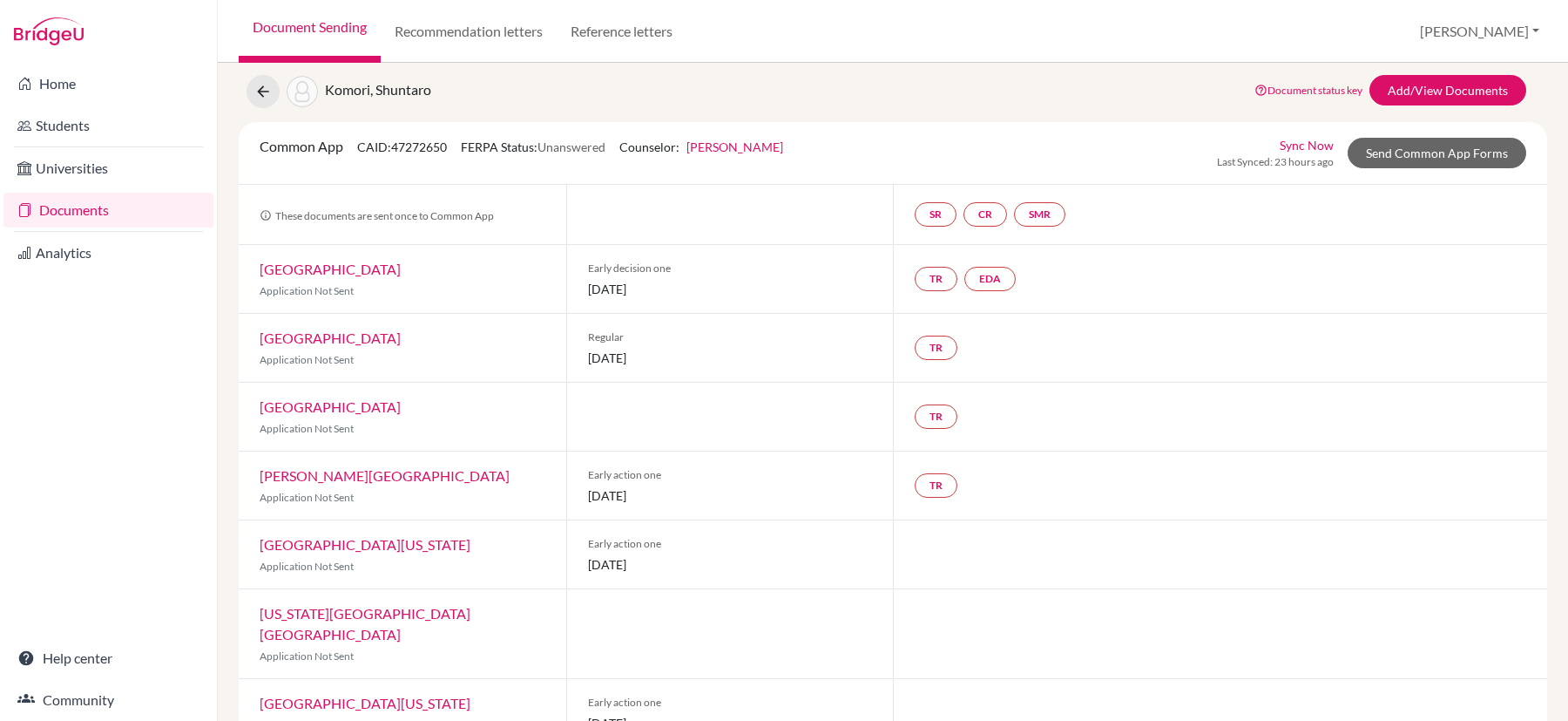
scroll to position [50, 0]
click at [1459, 98] on link "Add/View Documents" at bounding box center [1447, 88] width 157 height 30
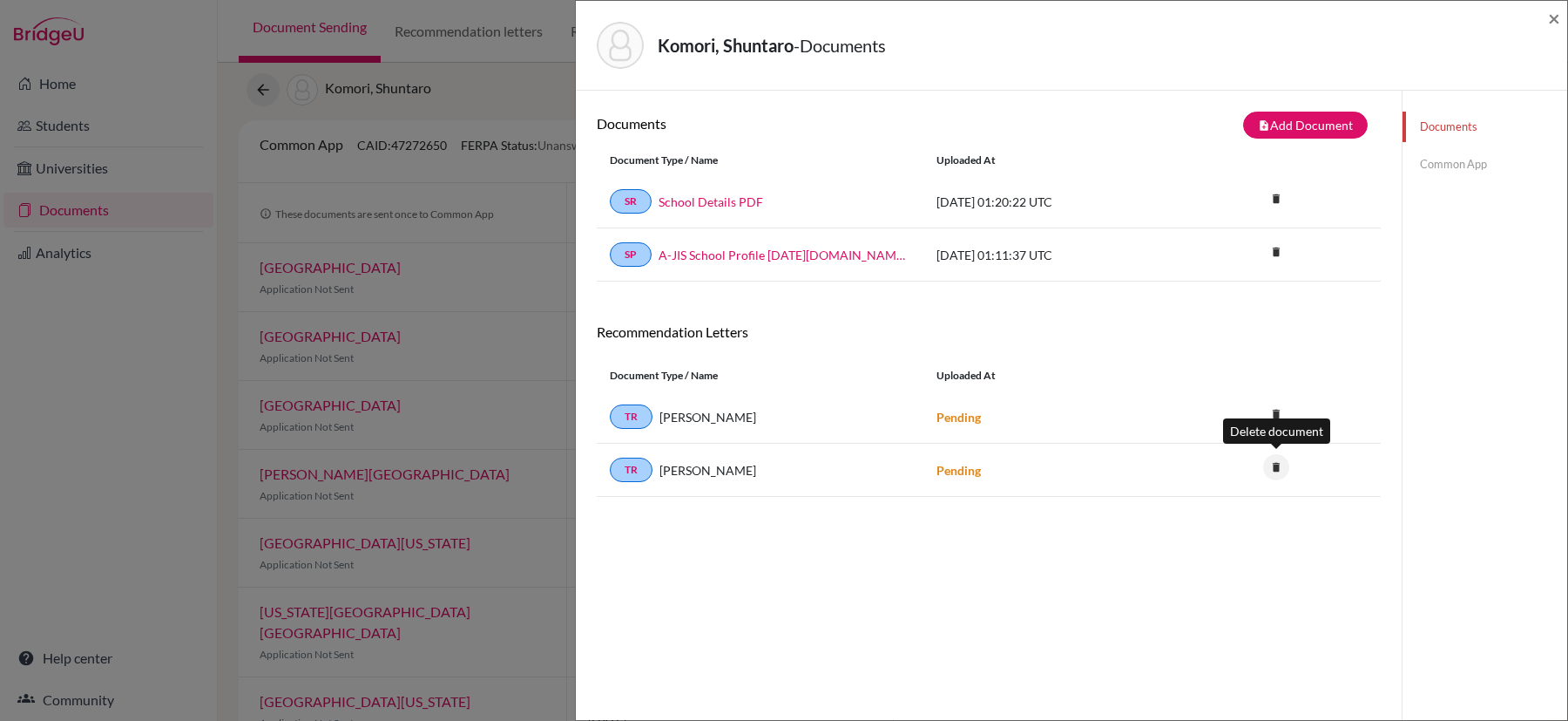
click at [1274, 462] on icon "delete" at bounding box center [1276, 467] width 26 height 27
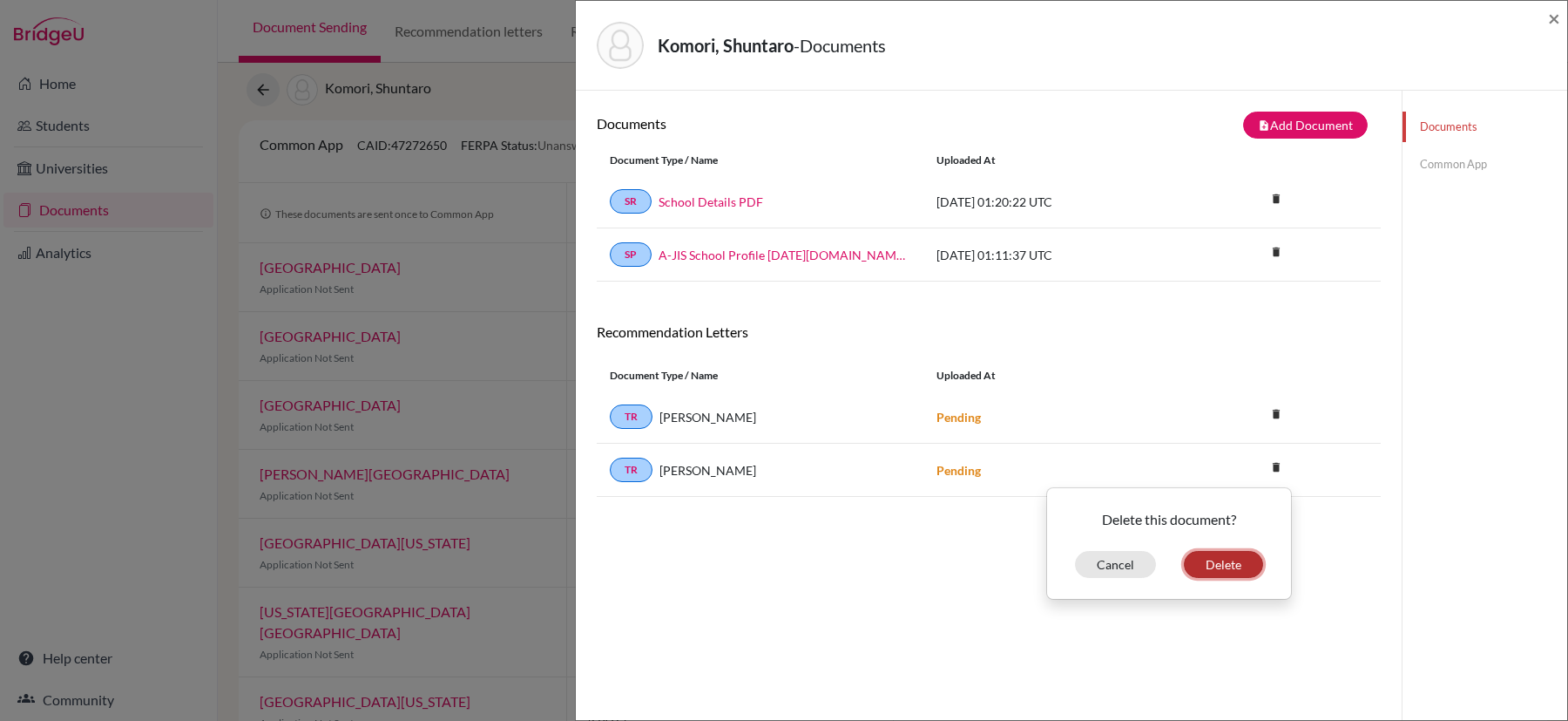
click at [1217, 560] on button "Delete" at bounding box center [1223, 565] width 79 height 27
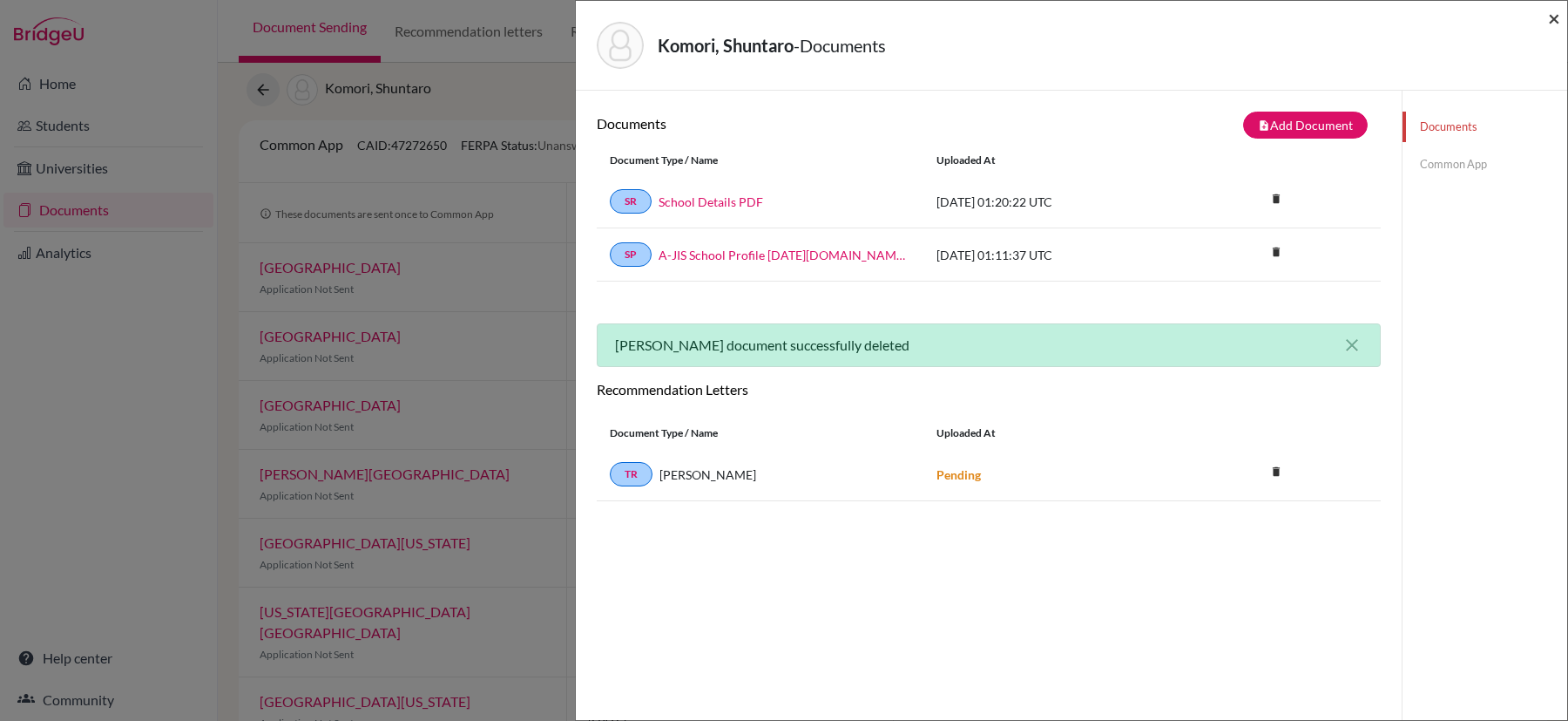
click at [1555, 20] on span "×" at bounding box center [1553, 18] width 12 height 26
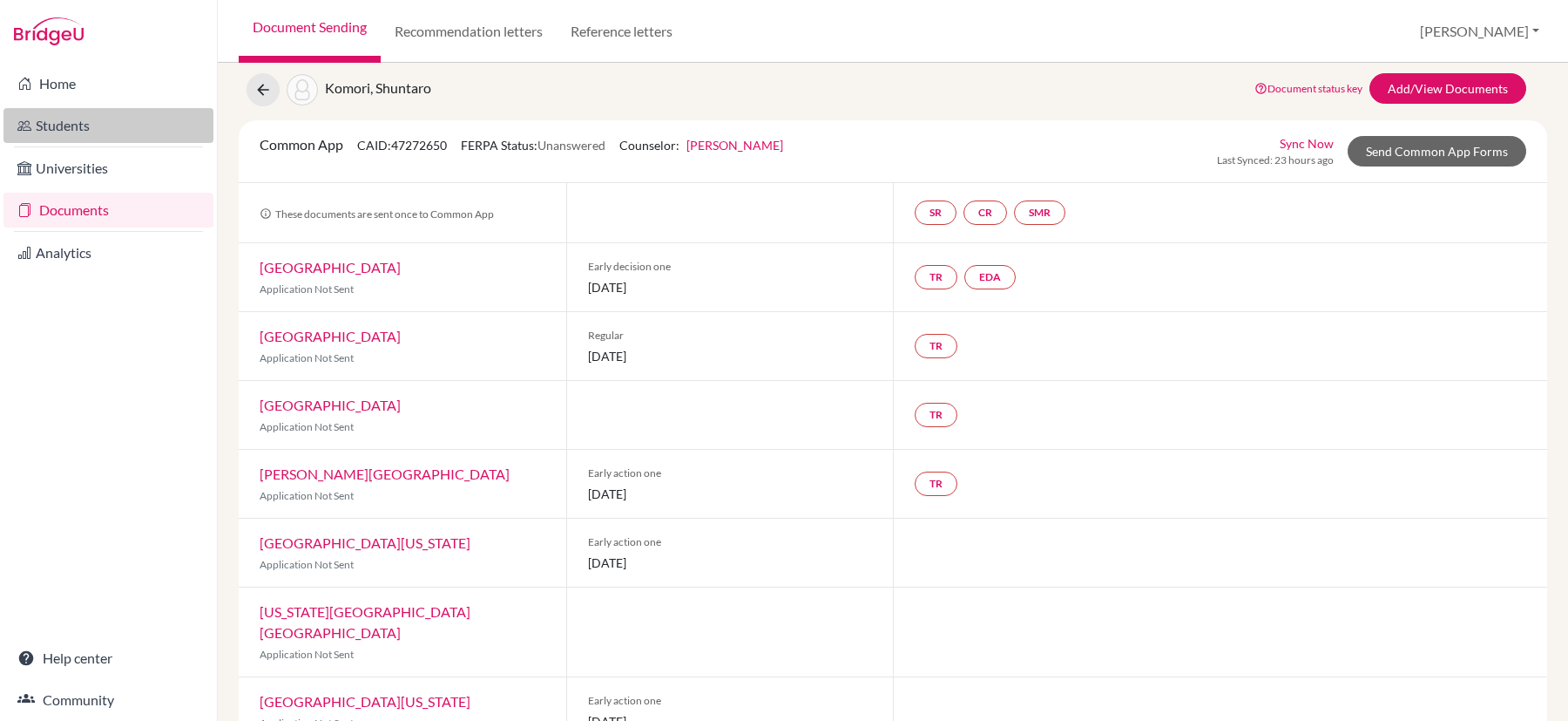
click at [49, 128] on link "Students" at bounding box center [109, 125] width 210 height 35
